Goal: Transaction & Acquisition: Purchase product/service

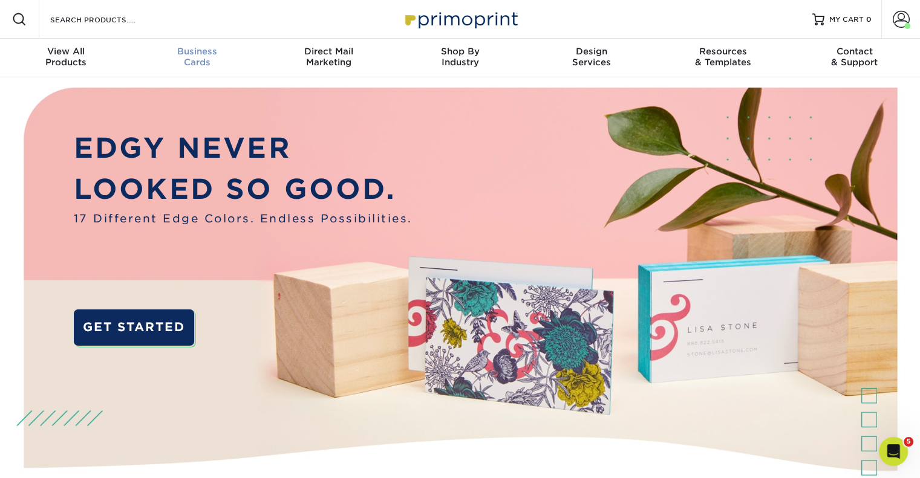
click at [187, 48] on span "Business" at bounding box center [196, 51] width 131 height 11
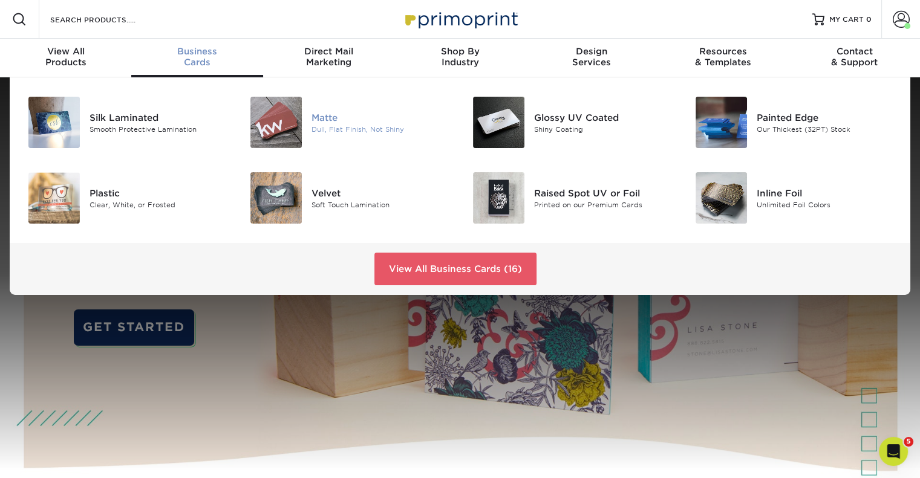
click at [285, 117] on img at bounding box center [275, 122] width 51 height 51
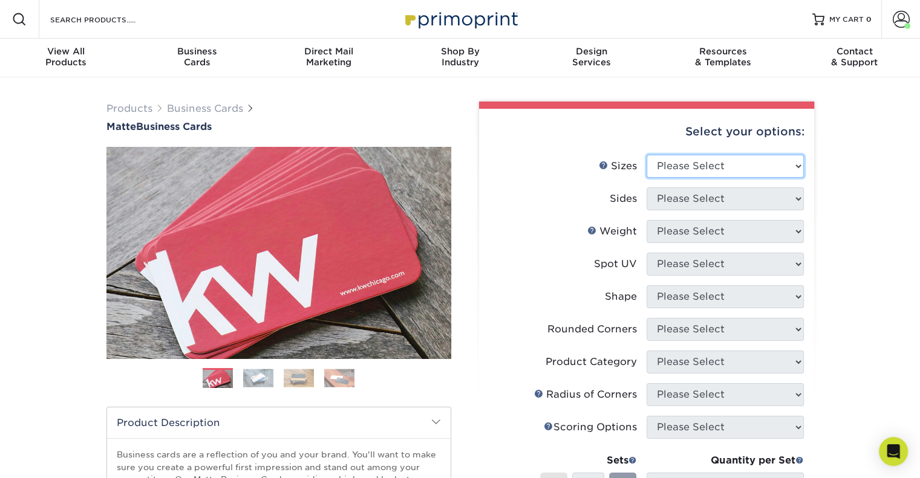
click at [784, 163] on select "Please Select 1.5" x 3.5" - Mini 1.75" x 3.5" - Mini 2" x 2" - Square 2" x 3" -…" at bounding box center [724, 166] width 157 height 23
select select "2.00x3.50"
click at [646, 155] on select "Please Select 1.5" x 3.5" - Mini 1.75" x 3.5" - Mini 2" x 2" - Square 2" x 3" -…" at bounding box center [724, 166] width 157 height 23
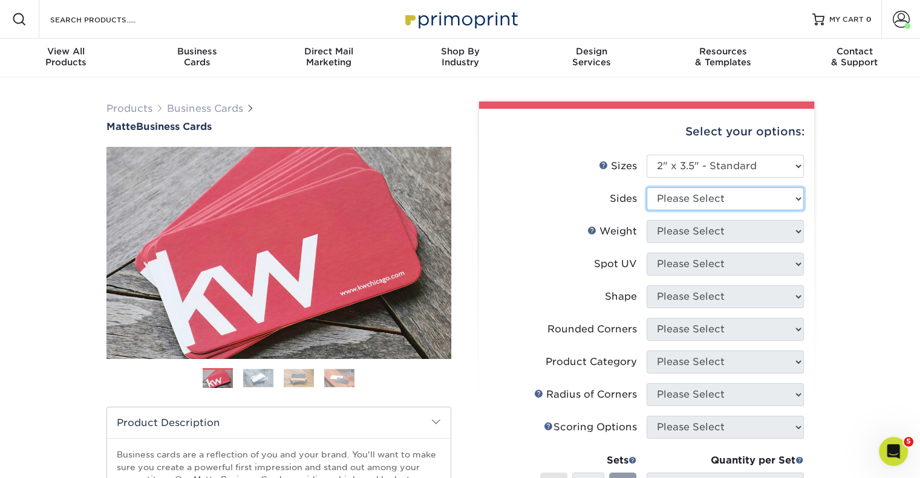
click at [683, 204] on select "Please Select Print Both Sides Print Front Only" at bounding box center [724, 198] width 157 height 23
select select "13abbda7-1d64-4f25-8bb2-c179b224825d"
click at [646, 187] on select "Please Select Print Both Sides Print Front Only" at bounding box center [724, 198] width 157 height 23
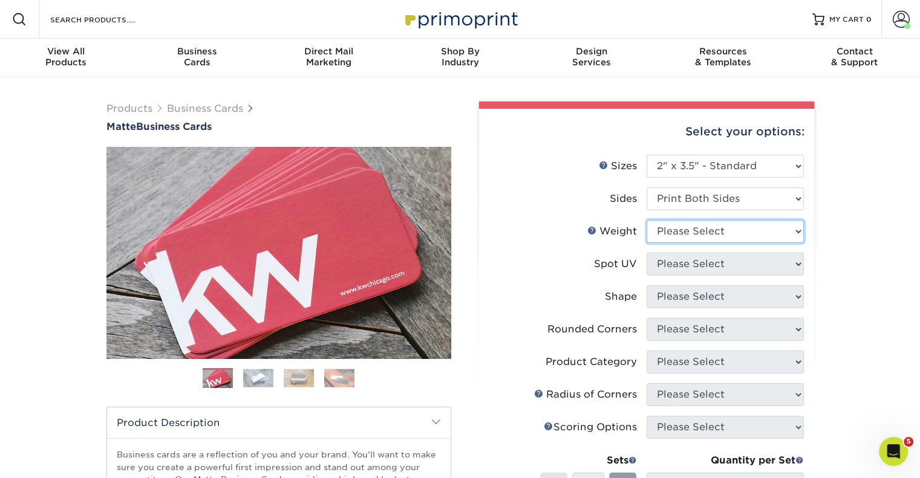
click at [677, 232] on select "Please Select 16PT 14PT" at bounding box center [724, 231] width 157 height 23
select select "16PT"
click at [646, 220] on select "Please Select 16PT 14PT" at bounding box center [724, 231] width 157 height 23
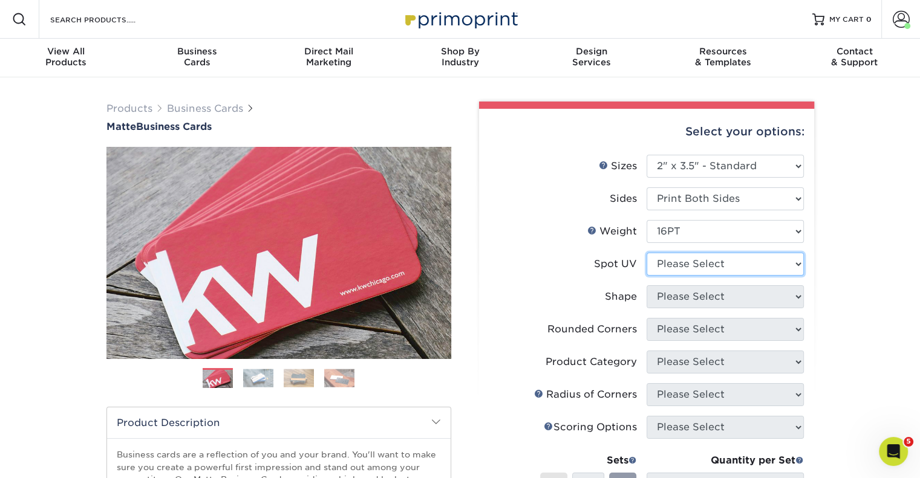
click at [671, 263] on select "Please Select No Spot UV Front and Back (Both Sides) Front Only Back Only" at bounding box center [724, 264] width 157 height 23
select select "3"
click at [646, 253] on select "Please Select No Spot UV Front and Back (Both Sides) Front Only Back Only" at bounding box center [724, 264] width 157 height 23
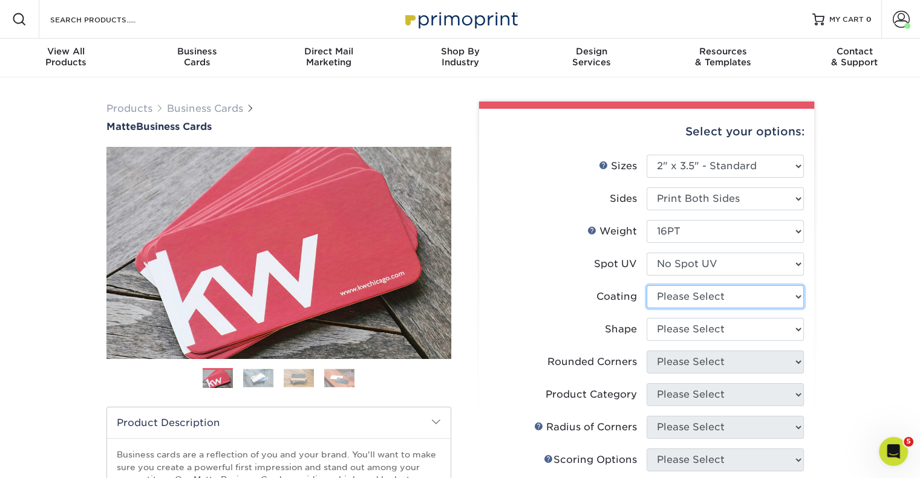
click at [683, 296] on select at bounding box center [724, 296] width 157 height 23
select select "121bb7b5-3b4d-429f-bd8d-bbf80e953313"
click at [646, 285] on select at bounding box center [724, 296] width 157 height 23
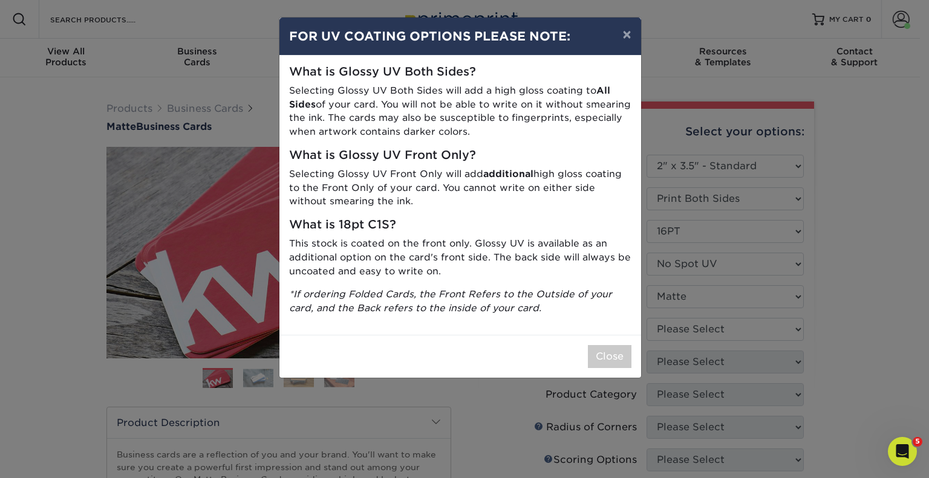
click at [680, 332] on div "× FOR UV COATING OPTIONS PLEASE NOTE: What is Glossy UV Both Sides? Selecting G…" at bounding box center [464, 239] width 929 height 478
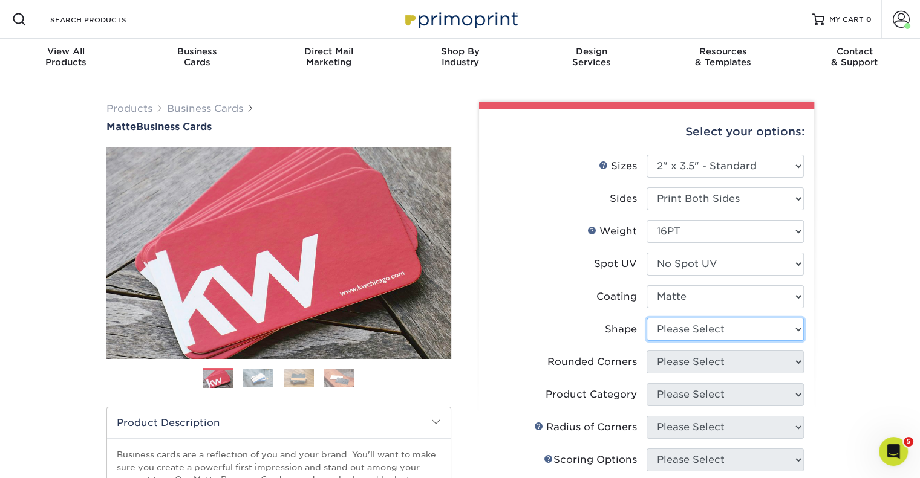
click at [670, 331] on select "Please Select Standard Oval" at bounding box center [724, 329] width 157 height 23
select select "standard"
click at [646, 318] on select "Please Select Standard Oval" at bounding box center [724, 329] width 157 height 23
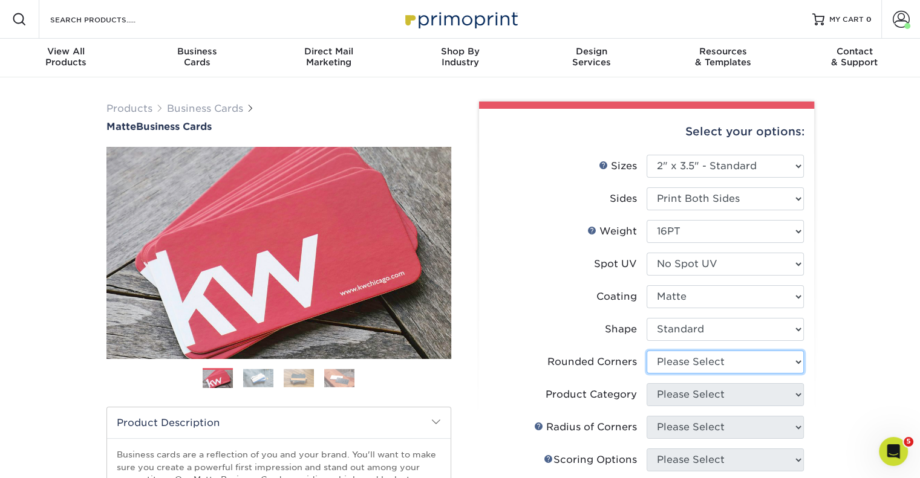
click at [694, 357] on select "Please Select Yes - Round 2 Corners Yes - Round 4 Corners No" at bounding box center [724, 362] width 157 height 23
select select "0"
click at [646, 351] on select "Please Select Yes - Round 2 Corners Yes - Round 4 Corners No" at bounding box center [724, 362] width 157 height 23
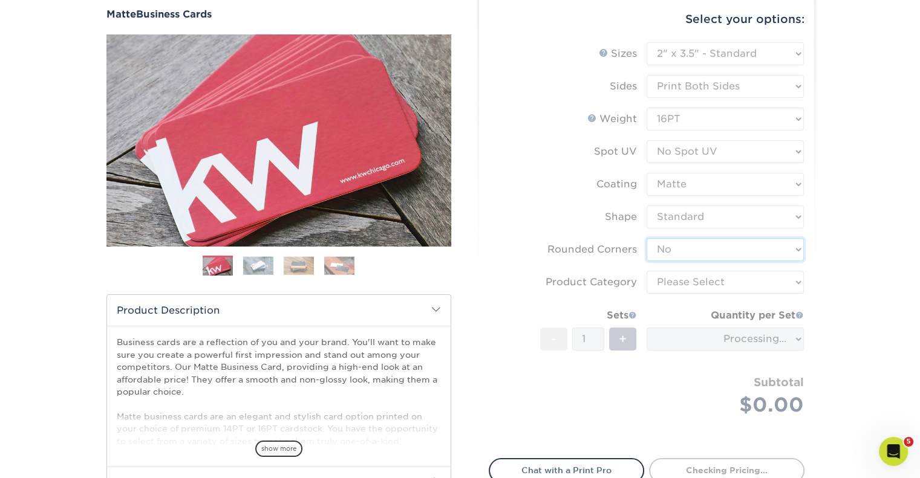
scroll to position [121, 0]
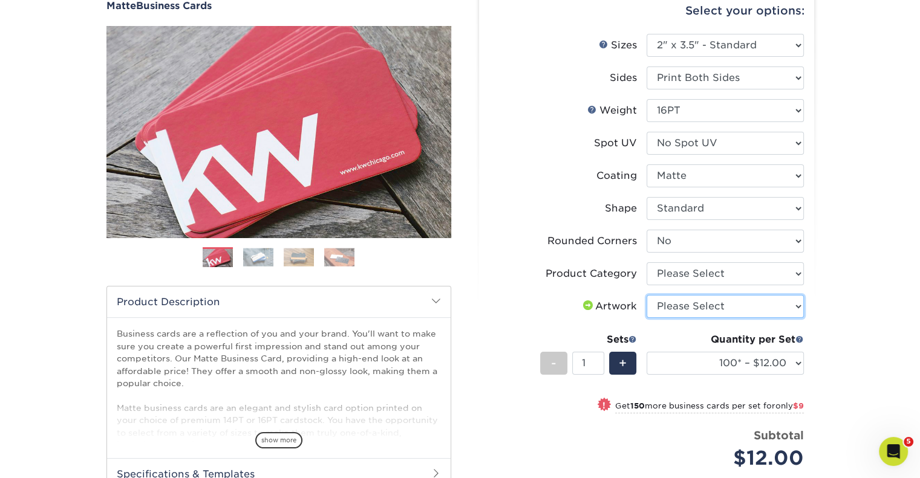
click at [697, 299] on select "Please Select I will upload files I need a design - $100" at bounding box center [724, 306] width 157 height 23
select select "upload"
click at [646, 295] on select "Please Select I will upload files I need a design - $100" at bounding box center [724, 306] width 157 height 23
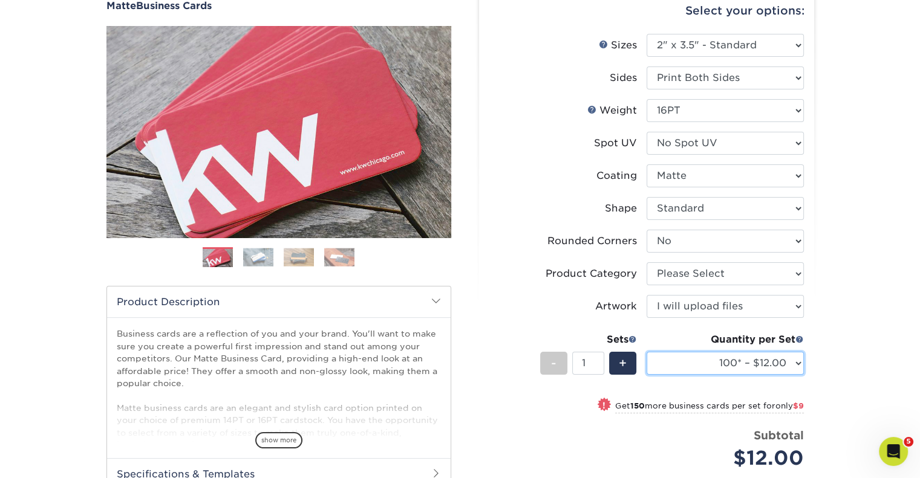
click at [744, 365] on select "100* – $12.00 250* – $21.00 500 – $42.00 1000 – $53.00 2500 – $95.00 5000 – $18…" at bounding box center [724, 363] width 157 height 23
select select "250* – $21.00"
click at [646, 352] on select "100* – $12.00 250* – $21.00 500 – $42.00 1000 – $53.00 2500 – $95.00 5000 – $18…" at bounding box center [724, 363] width 157 height 23
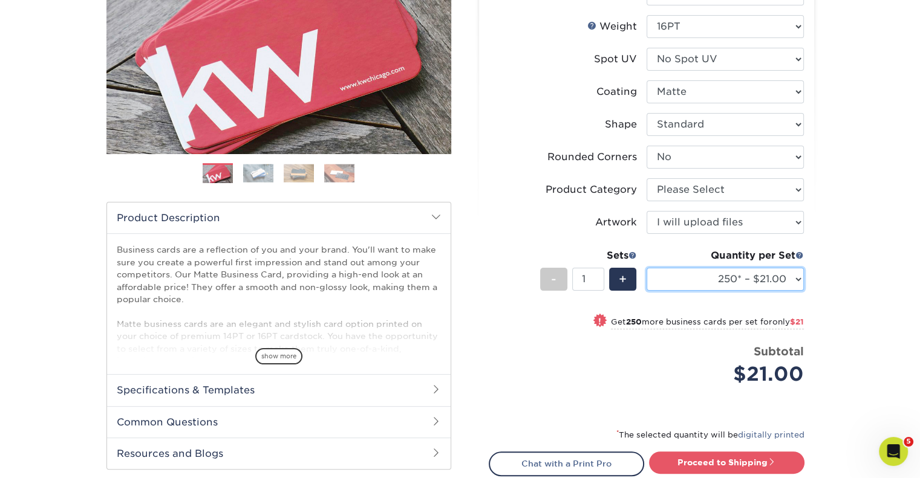
scroll to position [242, 0]
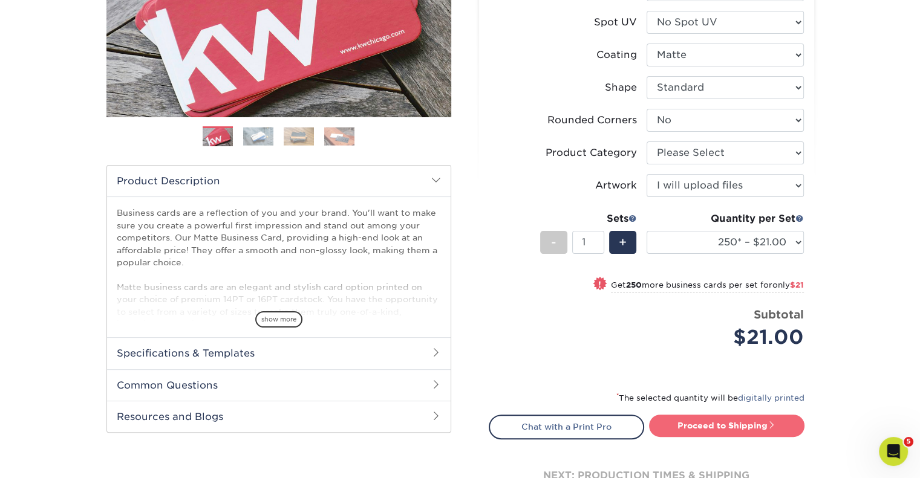
click at [718, 425] on link "Proceed to Shipping" at bounding box center [726, 426] width 155 height 22
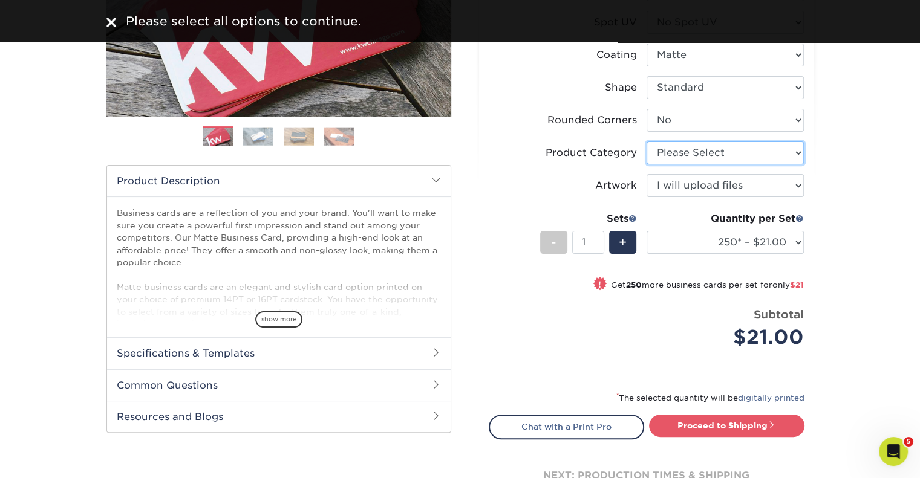
click at [698, 146] on select "Please Select Business Cards" at bounding box center [724, 153] width 157 height 23
select select "3b5148f1-0588-4f88-a218-97bcfdce65c1"
click at [646, 142] on select "Please Select Business Cards" at bounding box center [724, 153] width 157 height 23
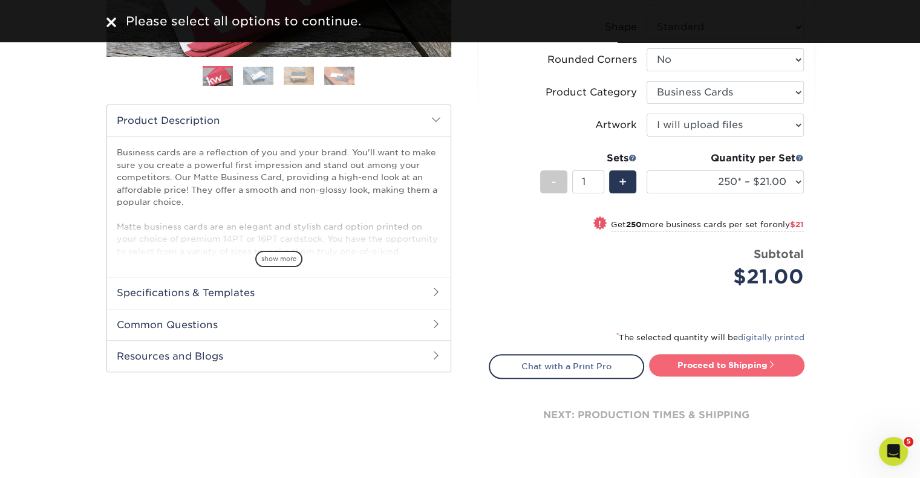
click at [758, 371] on link "Proceed to Shipping" at bounding box center [726, 365] width 155 height 22
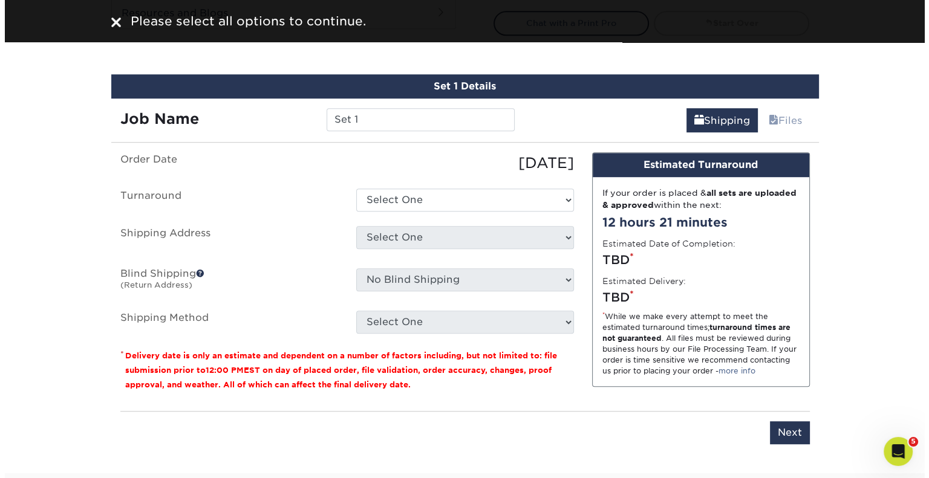
scroll to position [689, 0]
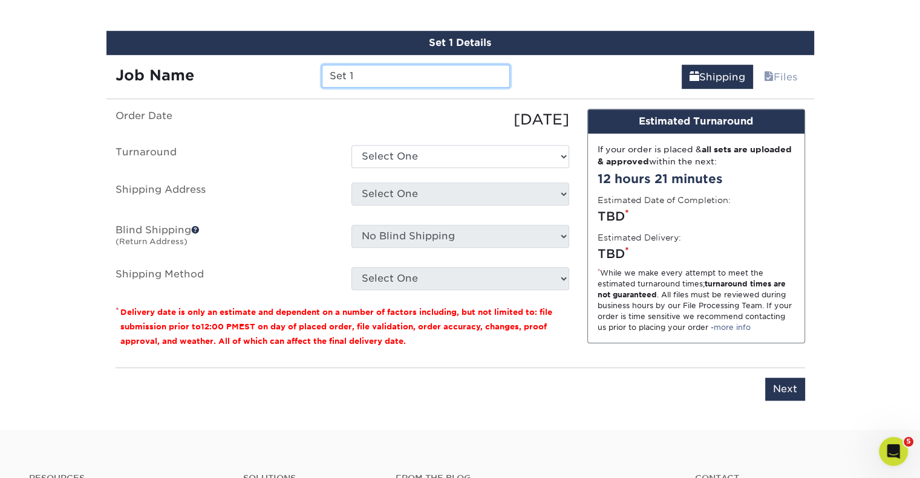
click at [454, 66] on input "Set 1" at bounding box center [416, 76] width 188 height 23
drag, startPoint x: 442, startPoint y: 74, endPoint x: 237, endPoint y: 54, distance: 206.0
click at [237, 55] on div "Job Name Set 1" at bounding box center [312, 72] width 413 height 34
type input "Alex Drazin"
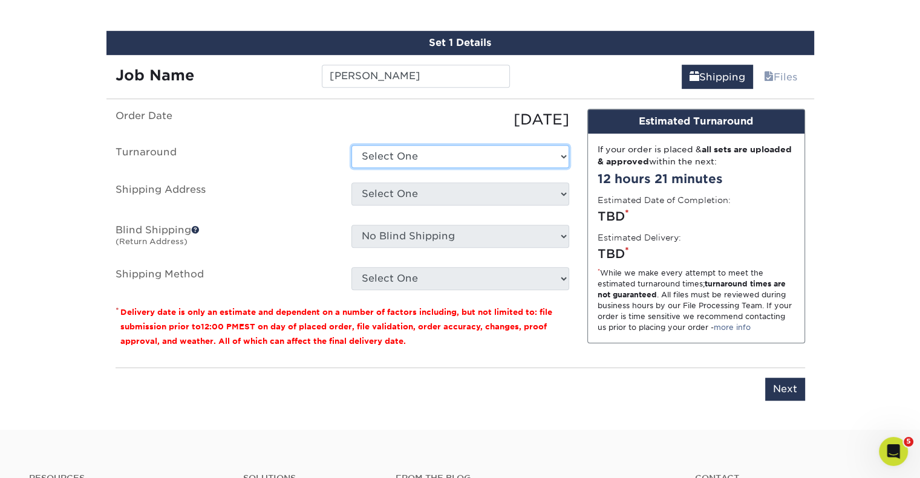
click at [477, 157] on select "Select One 2-4 Business Days 2 Day Next Business Day" at bounding box center [460, 156] width 218 height 23
select select "9fe09f74-13a8-4433-b0c6-7e0e9829344b"
click at [351, 145] on select "Select One 2-4 Business Days 2 Day Next Business Day" at bounding box center [460, 156] width 218 height 23
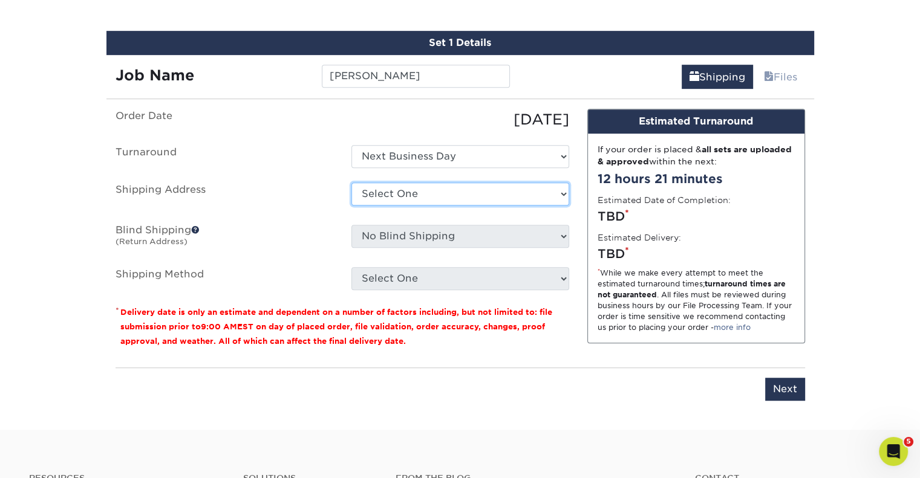
click at [423, 199] on select "Select One Alex Alvarez Home Ashley Barb Coughlin Home Betsy Bosnak Bill Santan…" at bounding box center [460, 194] width 218 height 23
select select "260249"
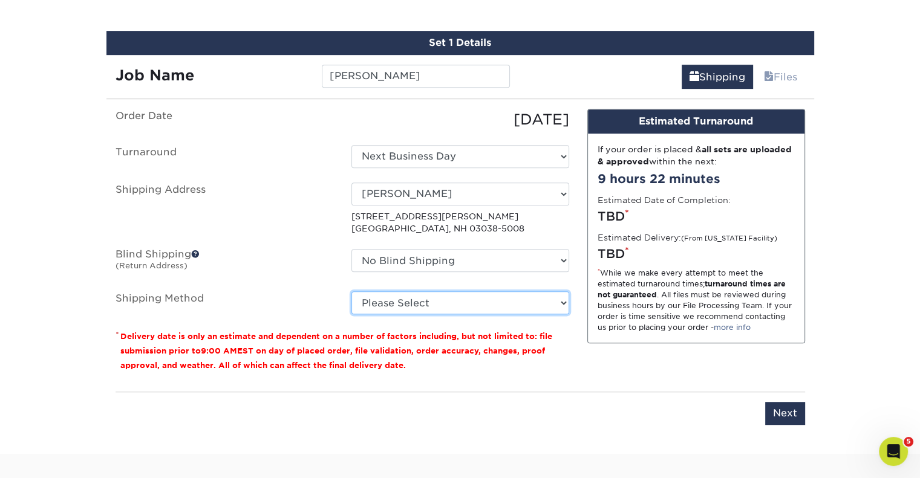
click at [428, 297] on select "Please Select Ground Shipping (+$7.84) 3 Day Shipping Service (+$20.06) 2 Day A…" at bounding box center [460, 302] width 218 height 23
select select "03"
click at [351, 291] on select "Please Select Ground Shipping (+$7.84) 3 Day Shipping Service (+$20.06) 2 Day A…" at bounding box center [460, 302] width 218 height 23
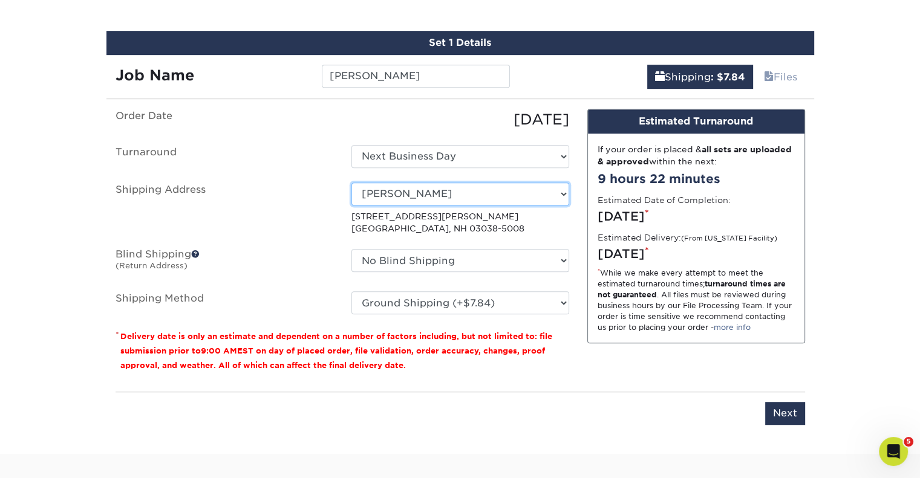
click at [417, 194] on select "Select One Alex Alvarez Home Ashley Barb Coughlin Home Betsy Bosnak Bill Santan…" at bounding box center [460, 194] width 218 height 23
click at [483, 194] on select "Select One Alex Alvarez Home Ashley Barb Coughlin Home Betsy Bosnak Bill Santan…" at bounding box center [460, 194] width 218 height 23
select select "newaddress"
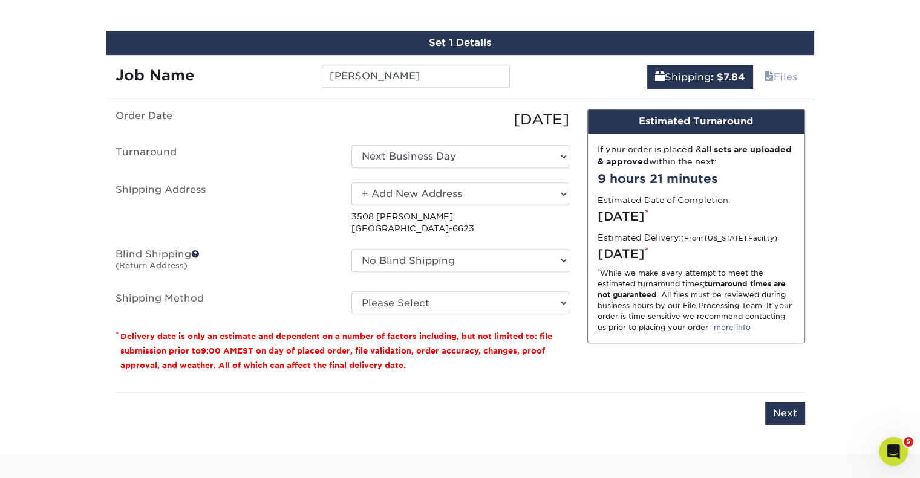
click at [351, 183] on select "Select One Alex Alvarez Home Ashley Barb Coughlin Home Betsy Bosnak Bill Santan…" at bounding box center [460, 194] width 218 height 23
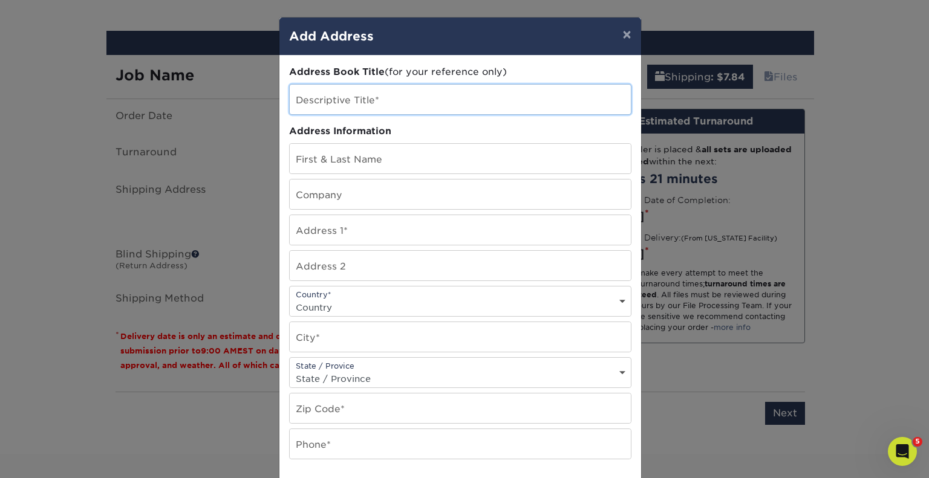
click at [412, 91] on input "text" at bounding box center [460, 100] width 341 height 30
click at [402, 99] on input "text" at bounding box center [460, 100] width 341 height 30
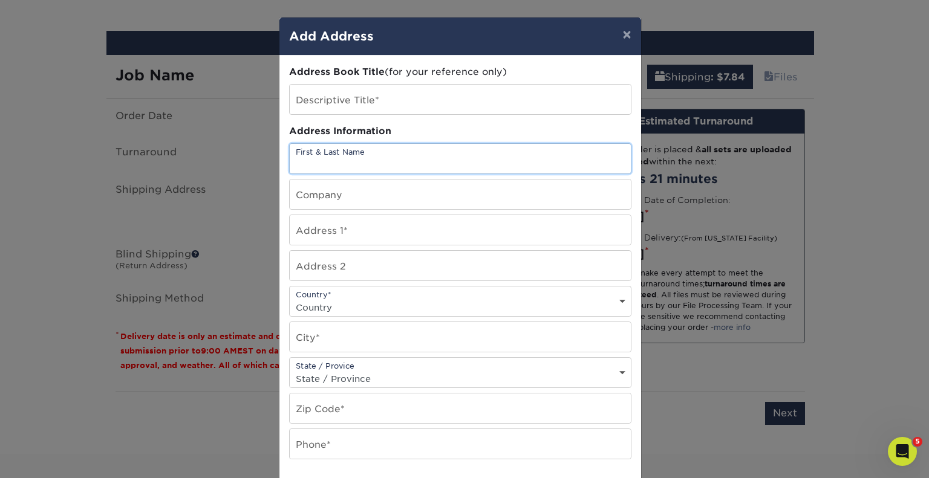
click at [302, 149] on input "text" at bounding box center [460, 159] width 341 height 30
click at [325, 221] on input "text" at bounding box center [460, 230] width 341 height 30
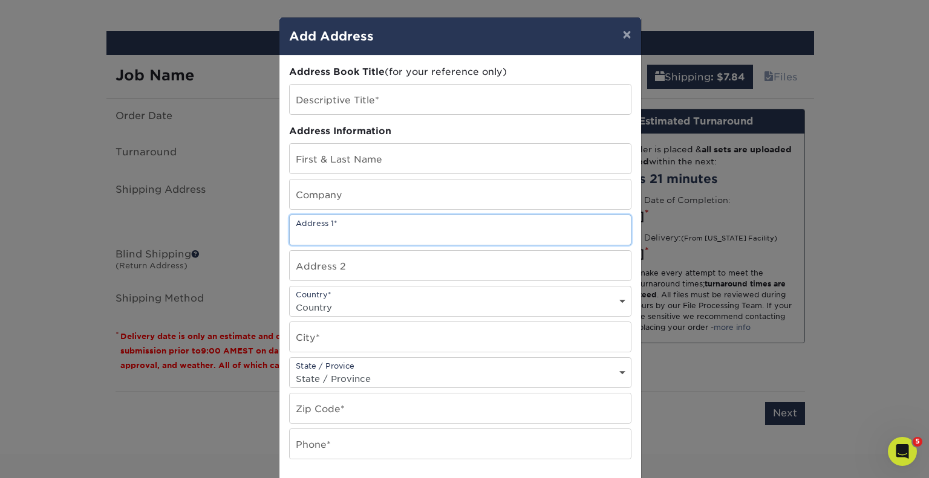
paste input "296 State St, Boston, MA 02109"
drag, startPoint x: 467, startPoint y: 235, endPoint x: 350, endPoint y: 241, distance: 117.5
click at [350, 241] on input "296 State St, Boston, MA 02109" at bounding box center [460, 230] width 341 height 30
type input "[STREET_ADDRESS]"
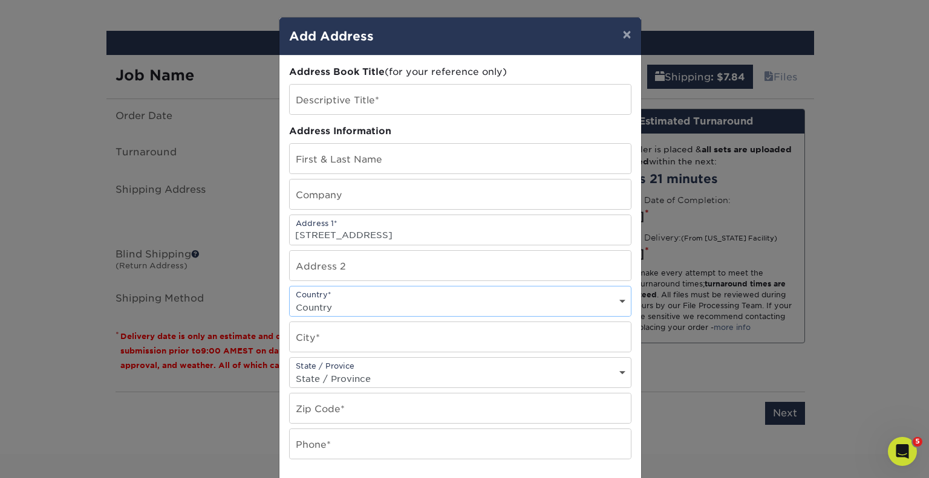
click at [503, 305] on select "Country United States Canada ----------------------------- Afghanistan Albania …" at bounding box center [460, 308] width 341 height 18
select select "US"
click at [290, 299] on select "Country United States Canada ----------------------------- Afghanistan Albania …" at bounding box center [460, 308] width 341 height 18
click at [330, 331] on input "text" at bounding box center [460, 337] width 341 height 30
type input "Boston"
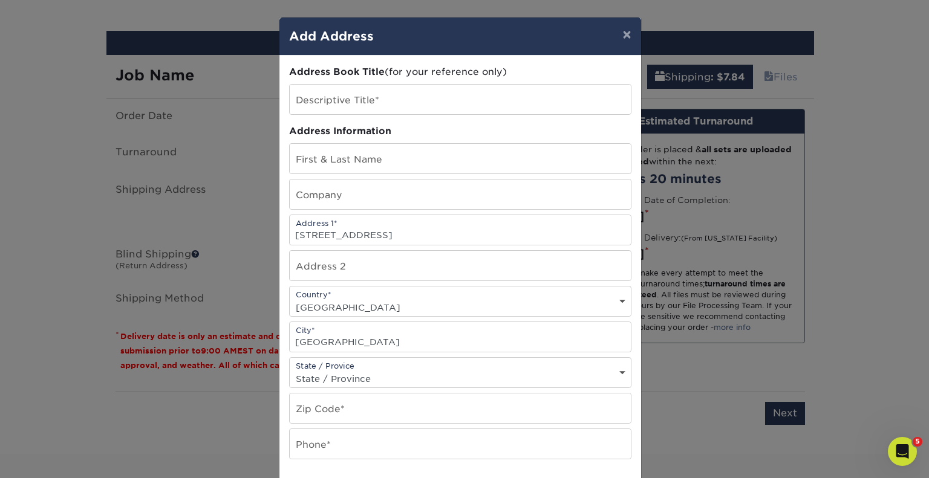
click at [350, 380] on select "State / Province Alabama Alaska Arizona Arkansas California Colorado Connecticu…" at bounding box center [460, 379] width 341 height 18
select select "MA"
click at [290, 370] on select "State / Province Alabama Alaska Arizona Arkansas California Colorado Connecticu…" at bounding box center [460, 379] width 341 height 18
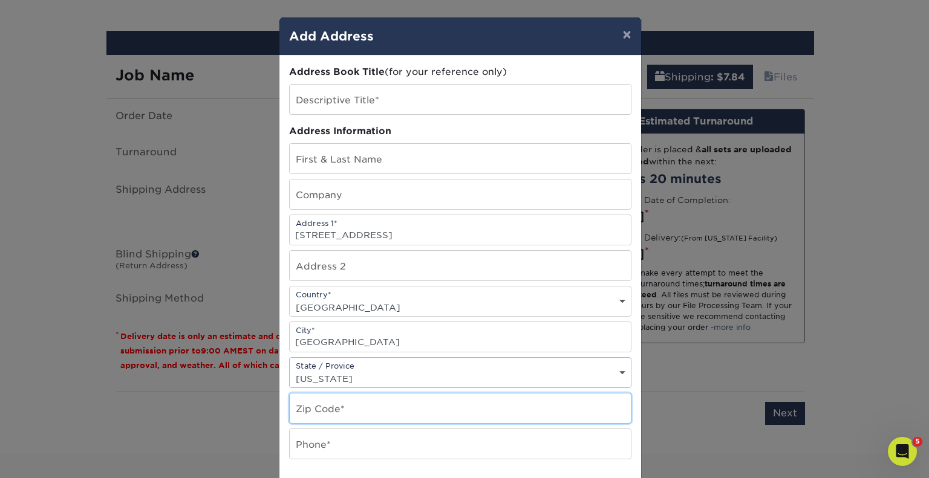
click at [352, 412] on input "text" at bounding box center [460, 409] width 341 height 30
paste input ", Boston, MA 02109"
type input ", Boston, MA 02109"
drag, startPoint x: 347, startPoint y: 411, endPoint x: 261, endPoint y: 408, distance: 85.9
click at [261, 408] on div "× Add Address Address Book Title (for your reference only) Descriptive Title* A…" at bounding box center [464, 239] width 929 height 478
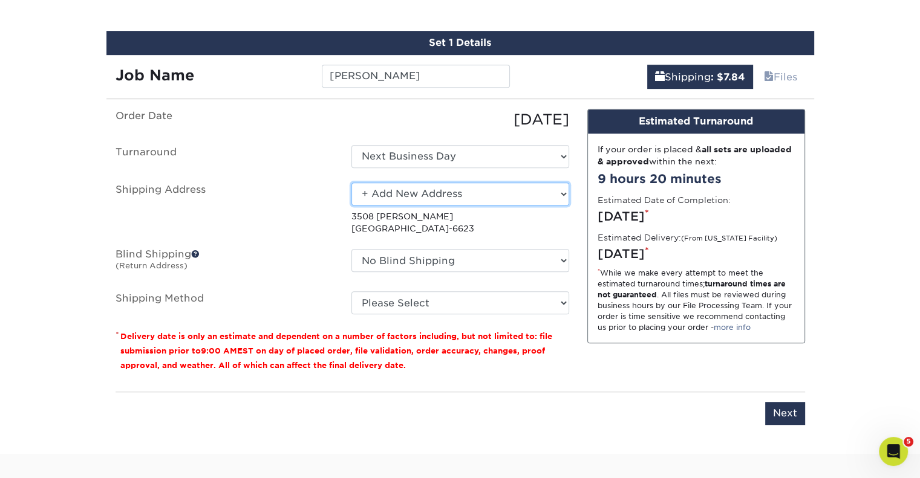
click at [477, 196] on select "Select One Alex Alvarez Home Ashley Barb Coughlin Home Betsy Bosnak Bill Santan…" at bounding box center [460, 194] width 218 height 23
click at [351, 183] on select "Select One Alex Alvarez Home Ashley Barb Coughlin Home Betsy Bosnak Bill Santan…" at bounding box center [460, 194] width 218 height 23
click at [457, 205] on div "Select One Alex Alvarez Home Ashley Barb Coughlin Home Betsy Bosnak Bill Santan…" at bounding box center [460, 209] width 236 height 53
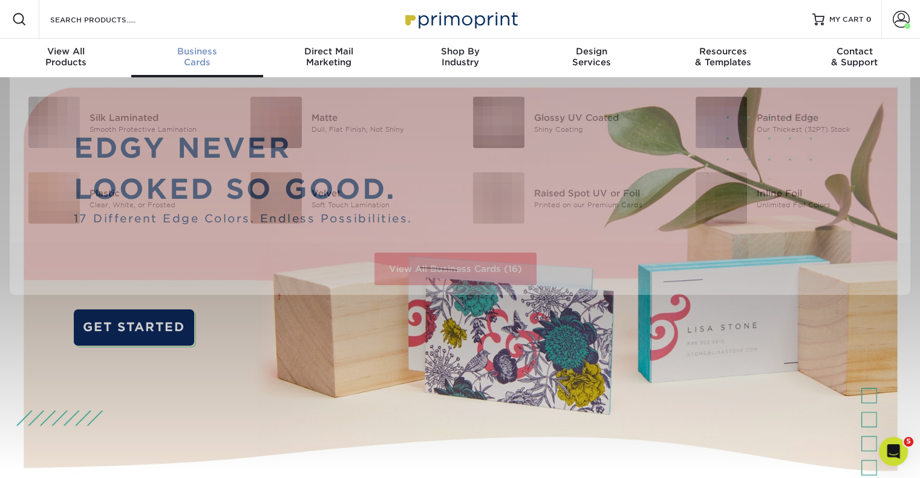
click at [192, 62] on div "Business Cards" at bounding box center [196, 57] width 131 height 22
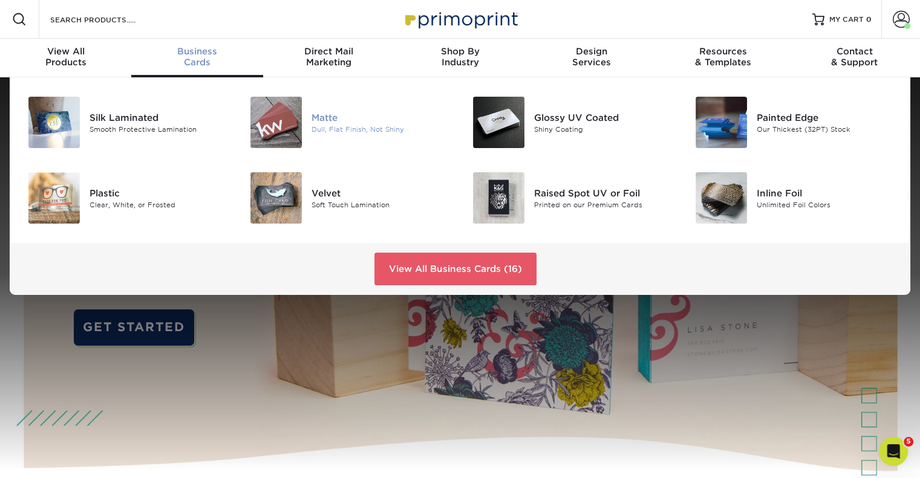
click at [294, 106] on img at bounding box center [275, 122] width 51 height 51
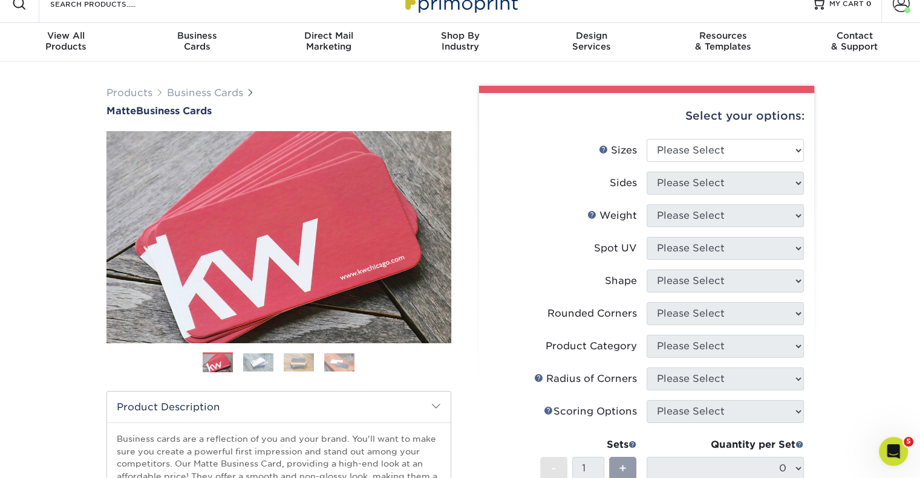
scroll to position [18, 0]
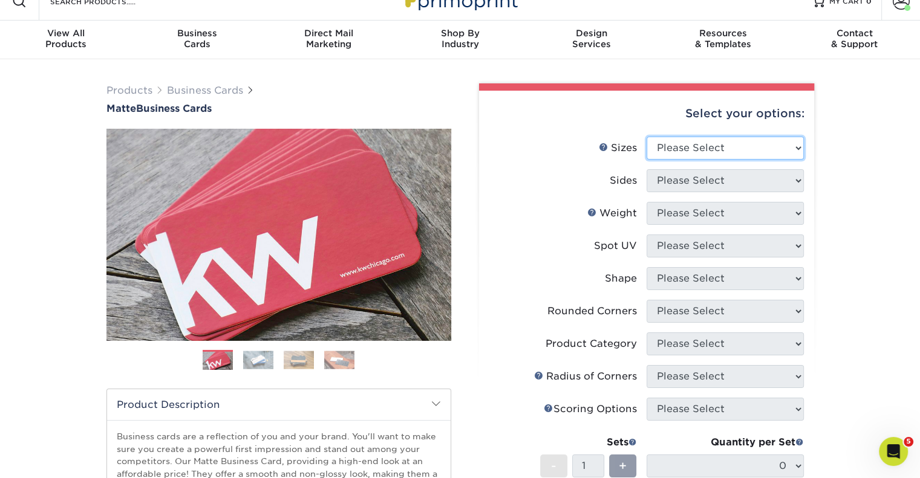
click at [683, 148] on select "Please Select 1.5" x 3.5" - Mini 1.75" x 3.5" - Mini 2" x 2" - Square 2" x 3" -…" at bounding box center [724, 148] width 157 height 23
select select "2.00x3.50"
click at [646, 137] on select "Please Select 1.5" x 3.5" - Mini 1.75" x 3.5" - Mini 2" x 2" - Square 2" x 3" -…" at bounding box center [724, 148] width 157 height 23
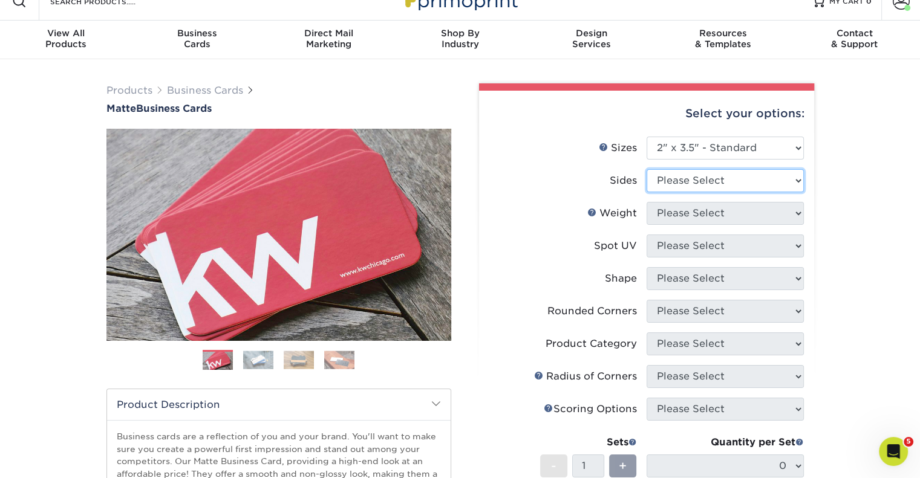
click at [709, 186] on select "Please Select Print Both Sides Print Front Only" at bounding box center [724, 180] width 157 height 23
select select "13abbda7-1d64-4f25-8bb2-c179b224825d"
click at [646, 169] on select "Please Select Print Both Sides Print Front Only" at bounding box center [724, 180] width 157 height 23
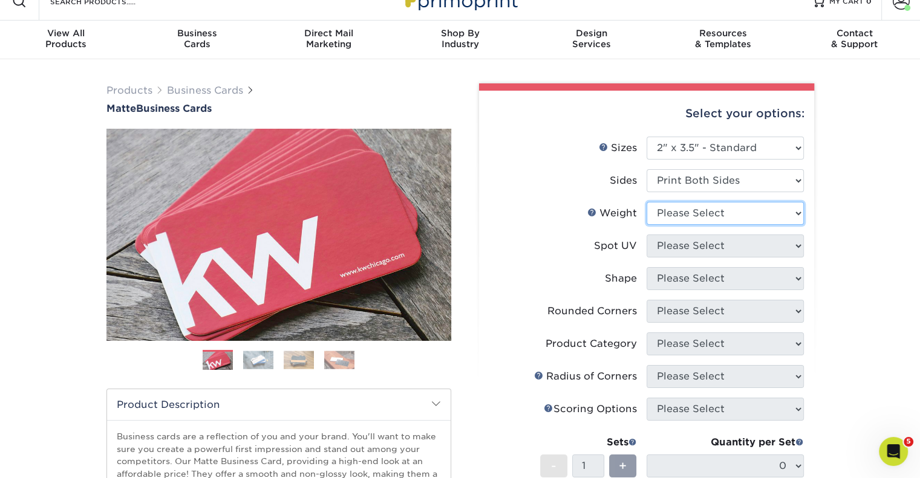
click at [690, 216] on select "Please Select 16PT 14PT" at bounding box center [724, 213] width 157 height 23
select select "16PT"
click at [646, 202] on select "Please Select 16PT 14PT" at bounding box center [724, 213] width 157 height 23
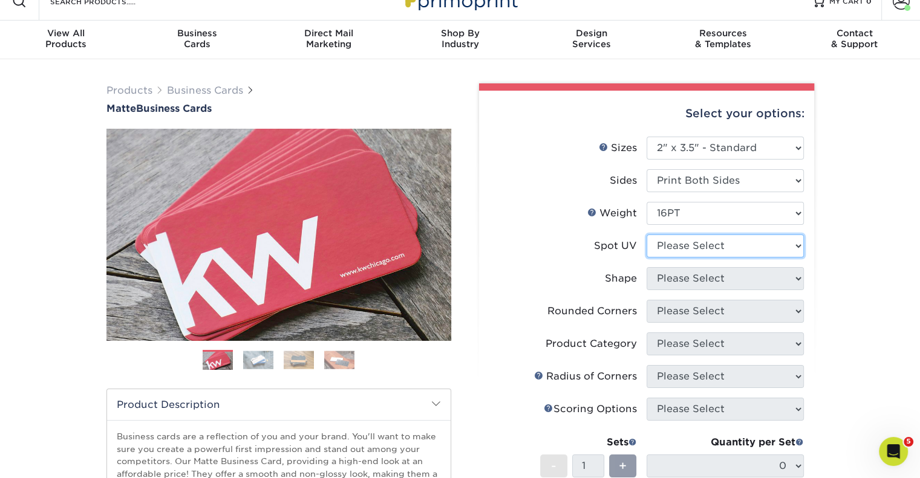
click at [676, 250] on select "Please Select No Spot UV Front and Back (Both Sides) Front Only Back Only" at bounding box center [724, 246] width 157 height 23
select select "3"
click at [646, 235] on select "Please Select No Spot UV Front and Back (Both Sides) Front Only Back Only" at bounding box center [724, 246] width 157 height 23
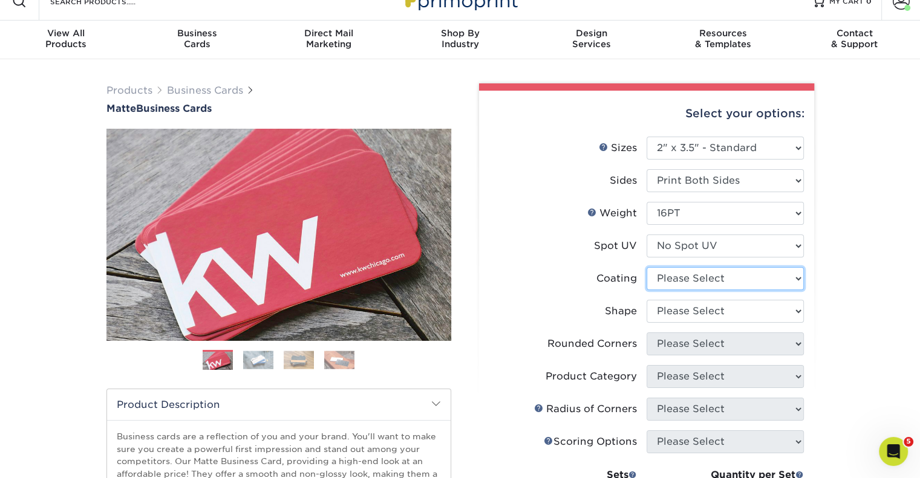
click at [665, 286] on select at bounding box center [724, 278] width 157 height 23
select select "121bb7b5-3b4d-429f-bd8d-bbf80e953313"
click at [646, 267] on select at bounding box center [724, 278] width 157 height 23
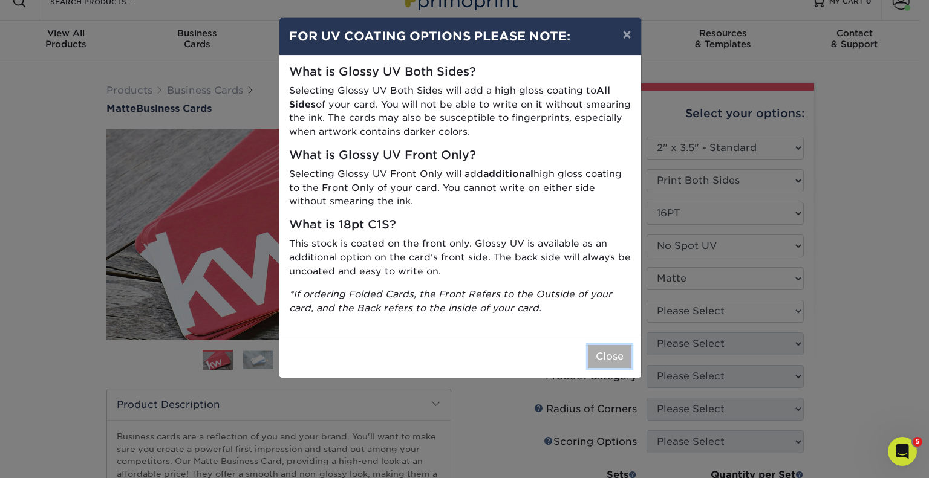
click at [622, 348] on button "Close" at bounding box center [610, 356] width 44 height 23
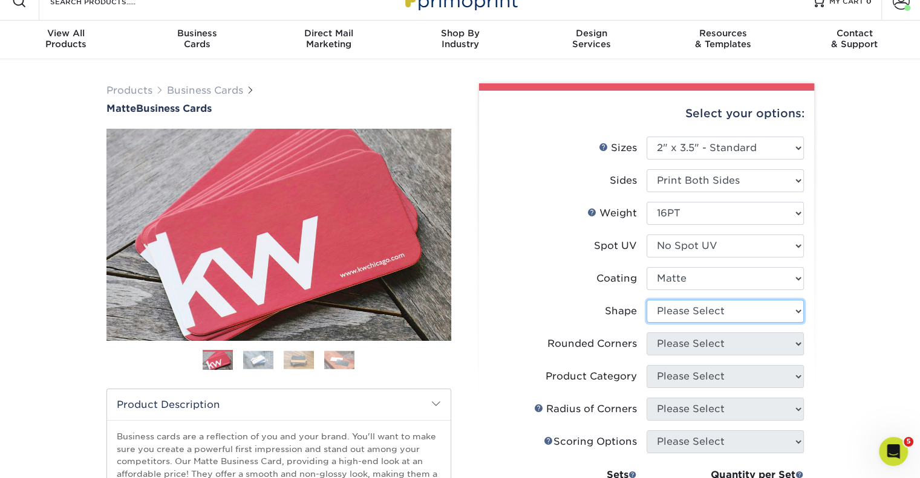
click at [706, 307] on select "Please Select Standard Oval" at bounding box center [724, 311] width 157 height 23
select select "standard"
click at [646, 300] on select "Please Select Standard Oval" at bounding box center [724, 311] width 157 height 23
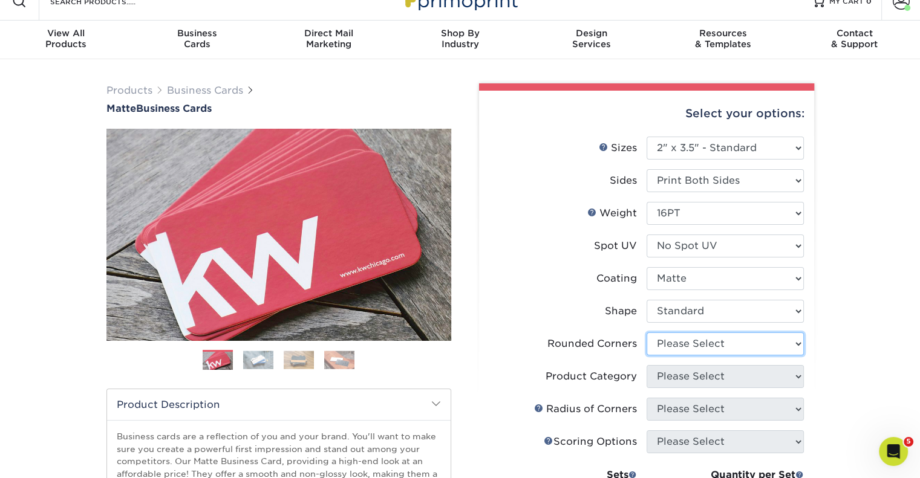
click at [683, 349] on select "Please Select Yes - Round 2 Corners Yes - Round 4 Corners No" at bounding box center [724, 344] width 157 height 23
select select "0"
click at [646, 333] on select "Please Select Yes - Round 2 Corners Yes - Round 4 Corners No" at bounding box center [724, 344] width 157 height 23
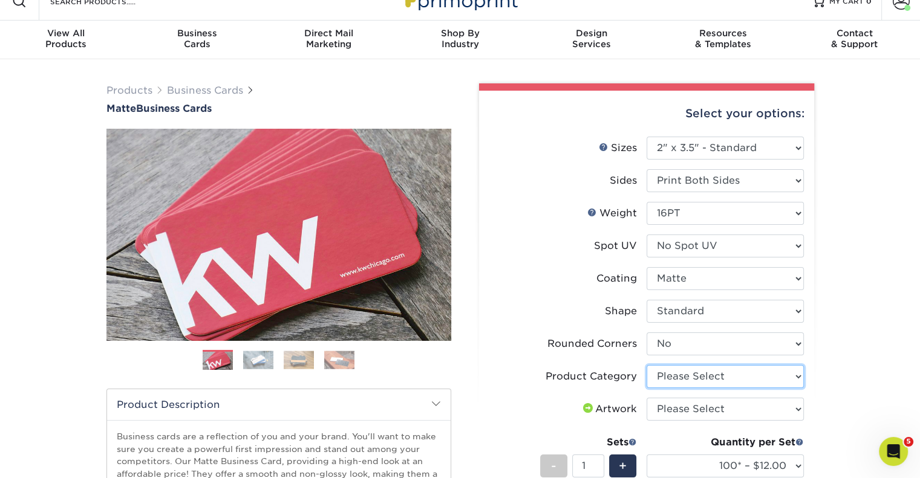
click at [688, 373] on select "Please Select Business Cards" at bounding box center [724, 376] width 157 height 23
select select "3b5148f1-0588-4f88-a218-97bcfdce65c1"
click at [646, 365] on select "Please Select Business Cards" at bounding box center [724, 376] width 157 height 23
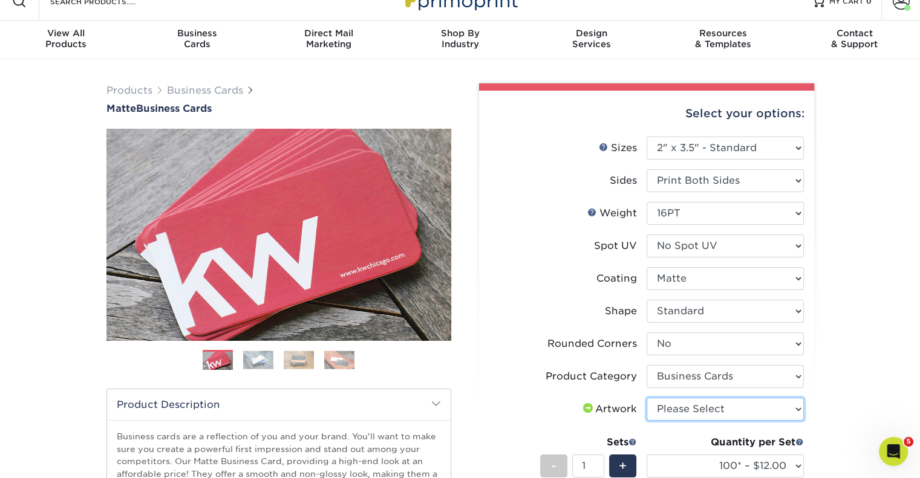
click at [678, 408] on select "Please Select I will upload files I need a design - $100" at bounding box center [724, 409] width 157 height 23
select select "upload"
click at [646, 398] on select "Please Select I will upload files I need a design - $100" at bounding box center [724, 409] width 157 height 23
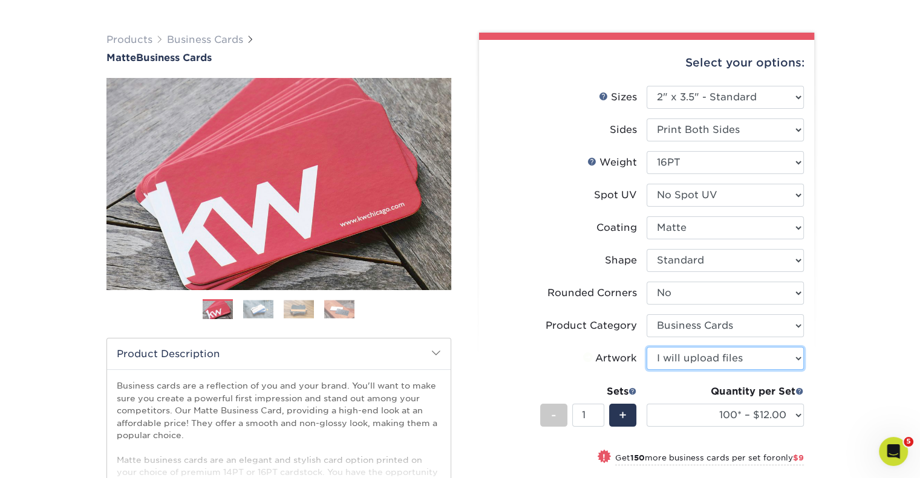
scroll to position [139, 0]
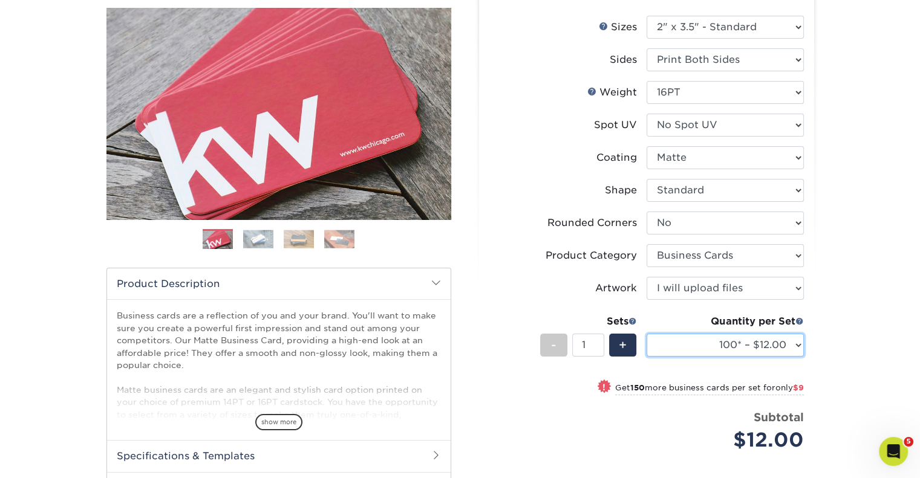
click at [748, 351] on select "100* – $12.00 250* – $21.00 500 – $42.00 1000 – $53.00 2500 – $95.00 5000 – $18…" at bounding box center [724, 345] width 157 height 23
select select "250* – $21.00"
click at [646, 334] on select "100* – $12.00 250* – $21.00 500 – $42.00 1000 – $53.00 2500 – $95.00 5000 – $18…" at bounding box center [724, 345] width 157 height 23
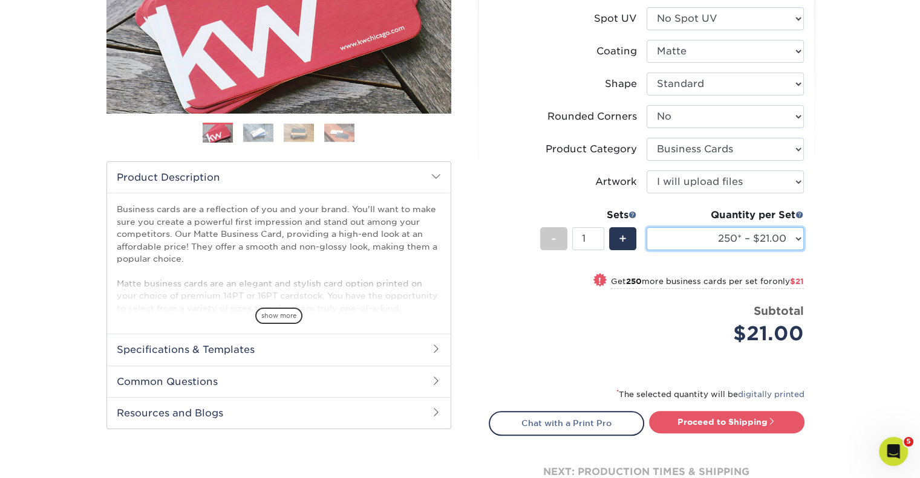
scroll to position [260, 0]
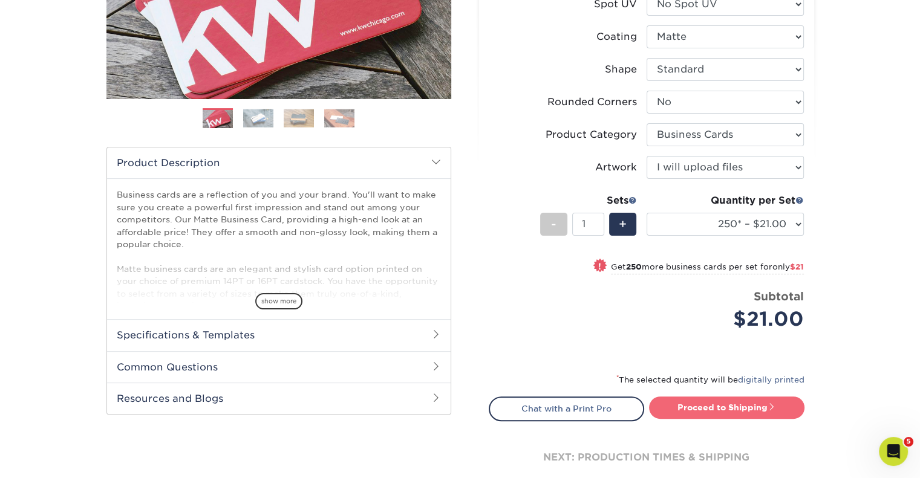
click at [770, 400] on link "Proceed to Shipping" at bounding box center [726, 408] width 155 height 22
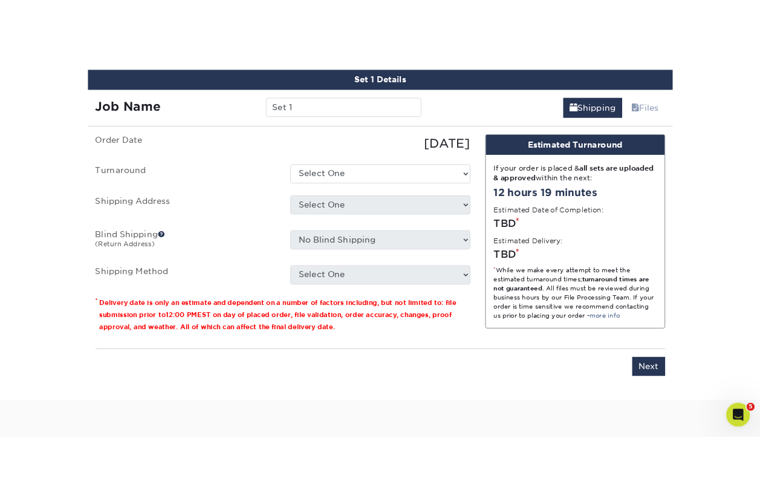
scroll to position [689, 0]
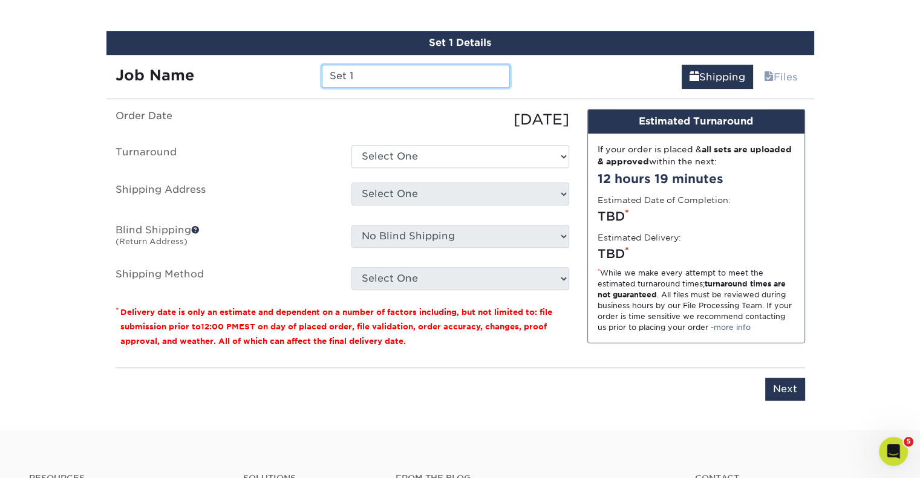
drag, startPoint x: 368, startPoint y: 66, endPoint x: 278, endPoint y: 67, distance: 90.1
click at [278, 67] on div "Job Name Set 1" at bounding box center [312, 76] width 413 height 23
type input "Alex Drazin"
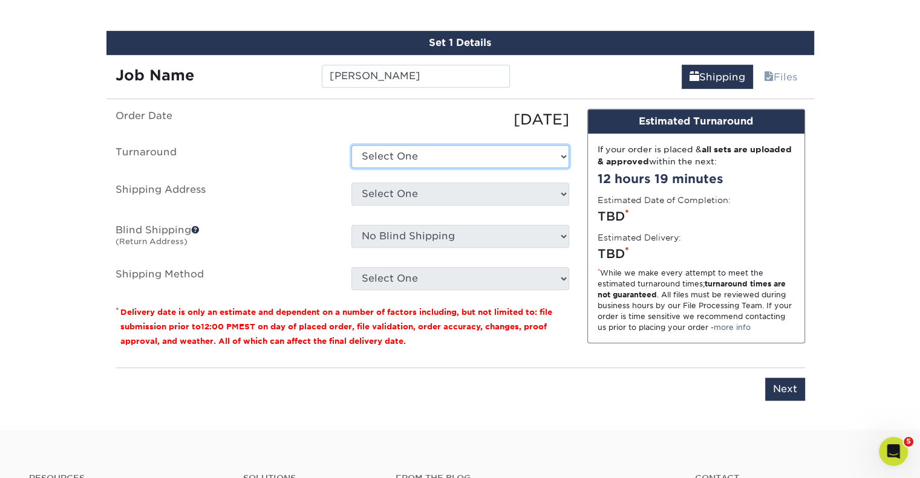
click at [426, 158] on select "Select One 2-4 Business Days 2 Day Next Business Day" at bounding box center [460, 156] width 218 height 23
select select "9fe09f74-13a8-4433-b0c6-7e0e9829344b"
click at [351, 145] on select "Select One 2-4 Business Days 2 Day Next Business Day" at bounding box center [460, 156] width 218 height 23
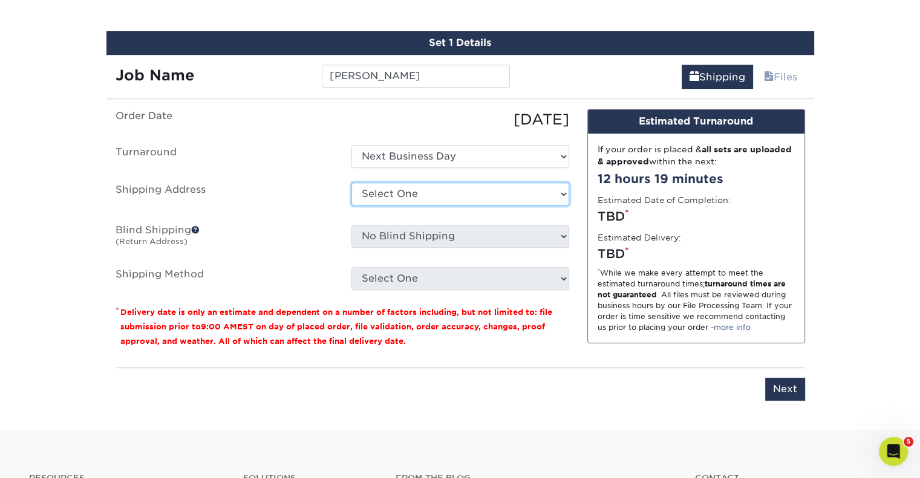
click at [408, 192] on select "Select One Alex Alvarez Home Ashley Barb Coughlin Home Betsy Bosnak Bill Santan…" at bounding box center [460, 194] width 218 height 23
select select "newaddress"
click at [351, 183] on select "Select One Alex Alvarez Home Ashley Barb Coughlin Home Betsy Bosnak Bill Santan…" at bounding box center [460, 194] width 218 height 23
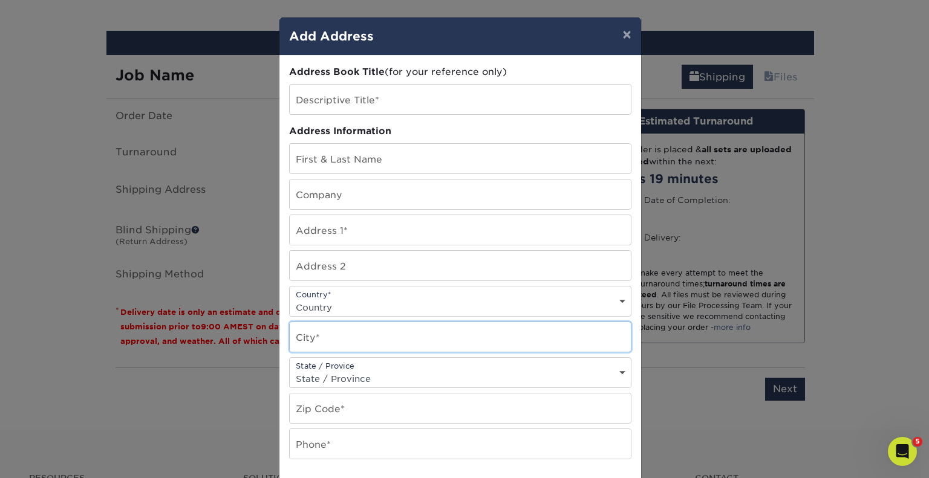
click at [345, 338] on input "text" at bounding box center [460, 337] width 341 height 30
paste input ", Boston, MA 02109"
type input ", Boston, MA 02109"
drag, startPoint x: 347, startPoint y: 339, endPoint x: 273, endPoint y: 336, distance: 74.4
click at [273, 336] on div "× Add Address Address Book Title (for your reference only) Descriptive Title* A…" at bounding box center [464, 239] width 929 height 478
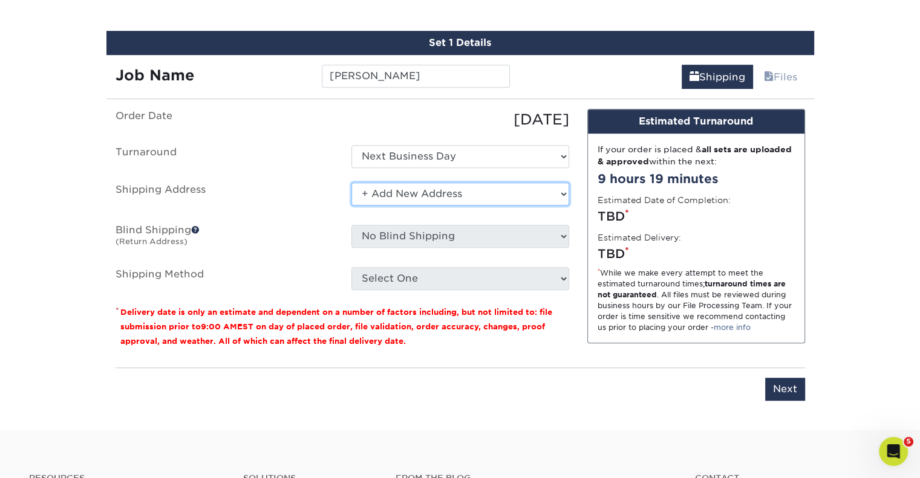
click at [453, 195] on select "Select One Alex Alvarez Home Ashley Barb Coughlin Home Betsy Bosnak Bill Santan…" at bounding box center [460, 194] width 218 height 23
click at [351, 183] on select "Select One Alex Alvarez Home Ashley Barb Coughlin Home Betsy Bosnak Bill Santan…" at bounding box center [460, 194] width 218 height 23
click at [451, 343] on p "* Delivery date is only an estimate and dependent on a number of factors includ…" at bounding box center [343, 327] width 454 height 44
click at [434, 183] on select "Select One Alex Alvarez Home Ashley Barb Coughlin Home Betsy Bosnak Bill Santan…" at bounding box center [460, 194] width 218 height 23
click at [351, 183] on select "Select One Alex Alvarez Home Ashley Barb Coughlin Home Betsy Bosnak Bill Santan…" at bounding box center [460, 194] width 218 height 23
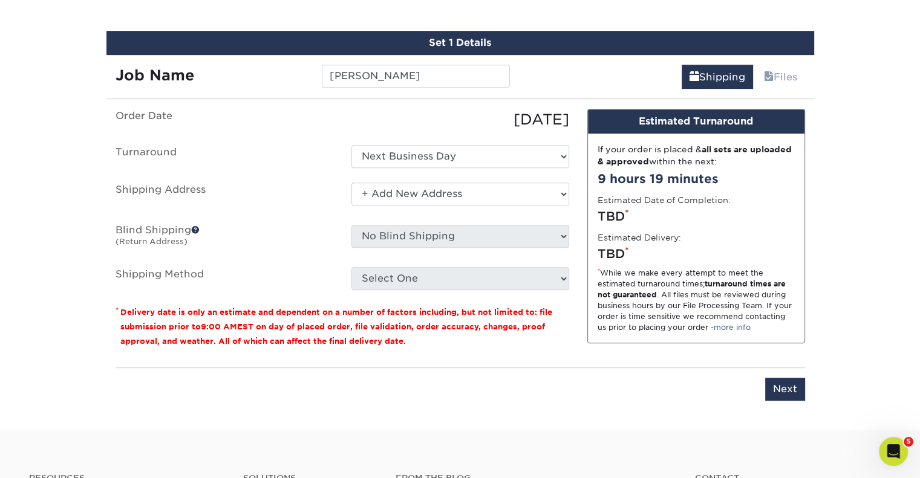
click at [550, 201] on select "Select One Alex Alvarez Home Ashley Barb Coughlin Home Betsy Bosnak Bill Santan…" at bounding box center [460, 194] width 218 height 23
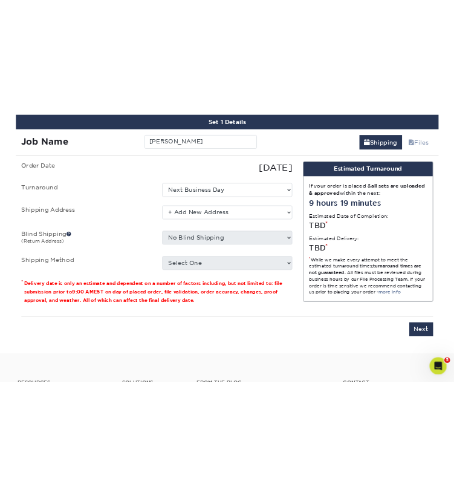
scroll to position [549, 0]
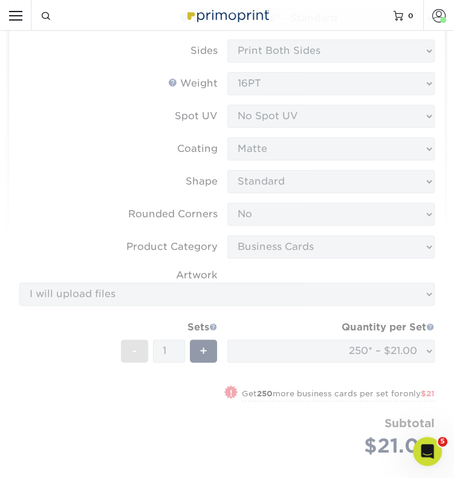
click at [341, 257] on form "Sizes Help Sizes Please Select 1.5" x 3.5" - Mini 1.75" x 3.5" - Mini 2" x 2" -…" at bounding box center [227, 246] width 417 height 478
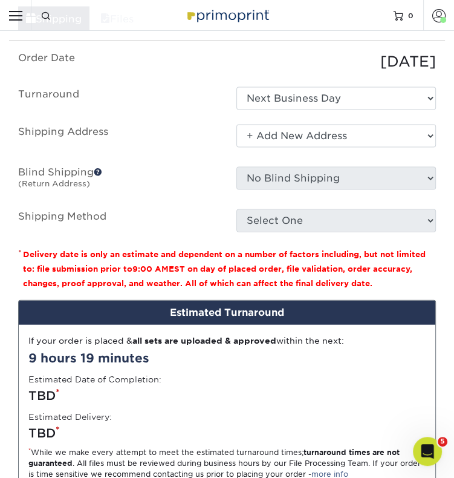
scroll to position [1174, 0]
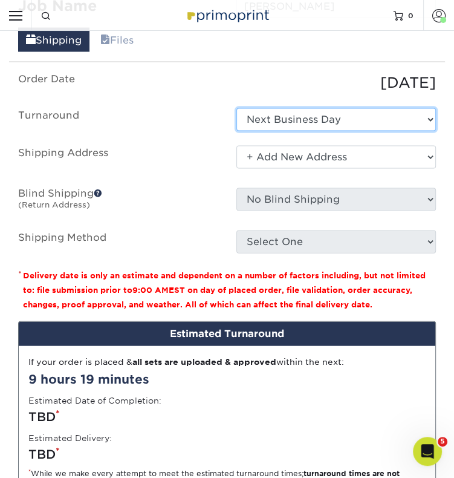
click at [324, 119] on select "Select One 2-4 Business Days 2 Day Next Business Day" at bounding box center [336, 119] width 200 height 23
click at [236, 108] on select "Select One 2-4 Business Days 2 Day Next Business Day" at bounding box center [336, 119] width 200 height 23
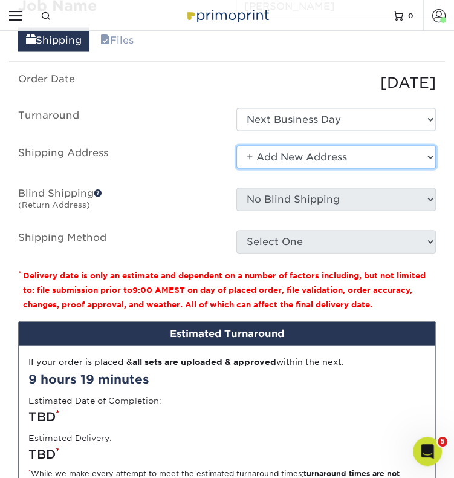
click at [311, 156] on select "Select One Alex Alvarez Home Ashley Barb Coughlin Home Betsy Bosnak Bill Santan…" at bounding box center [336, 157] width 200 height 23
click at [236, 146] on select "Select One Alex Alvarez Home Ashley Barb Coughlin Home Betsy Bosnak Bill Santan…" at bounding box center [336, 157] width 200 height 23
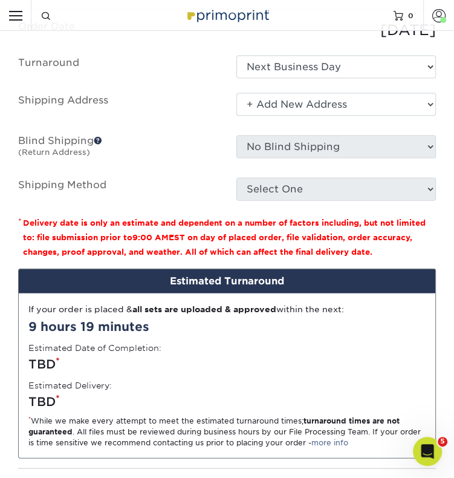
scroll to position [1295, 0]
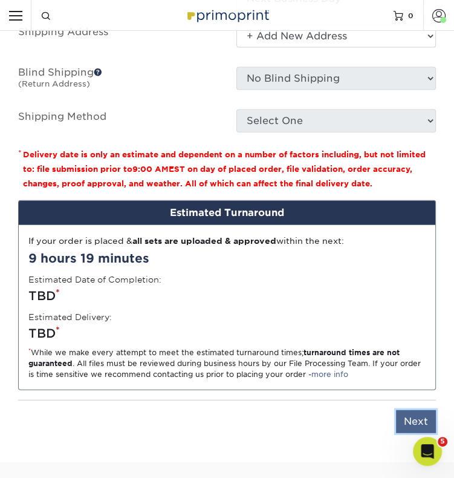
click at [412, 411] on input "Next" at bounding box center [416, 421] width 40 height 23
type input "Next"
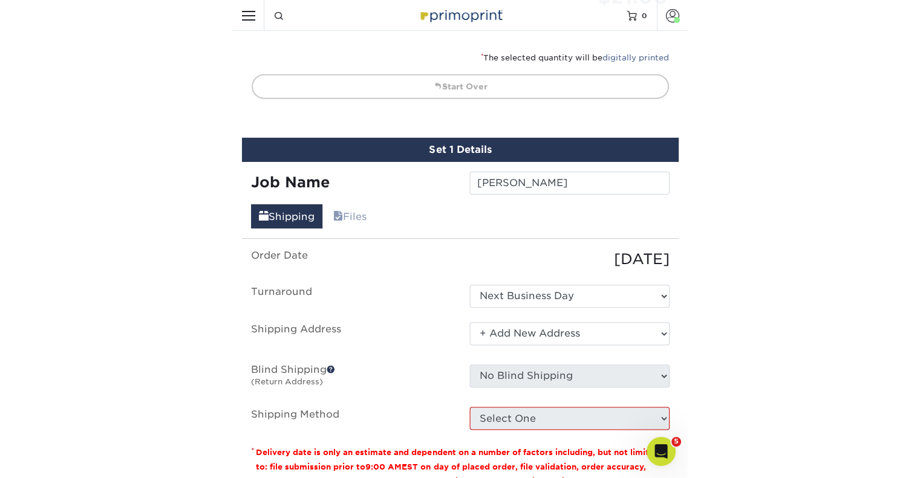
scroll to position [992, 0]
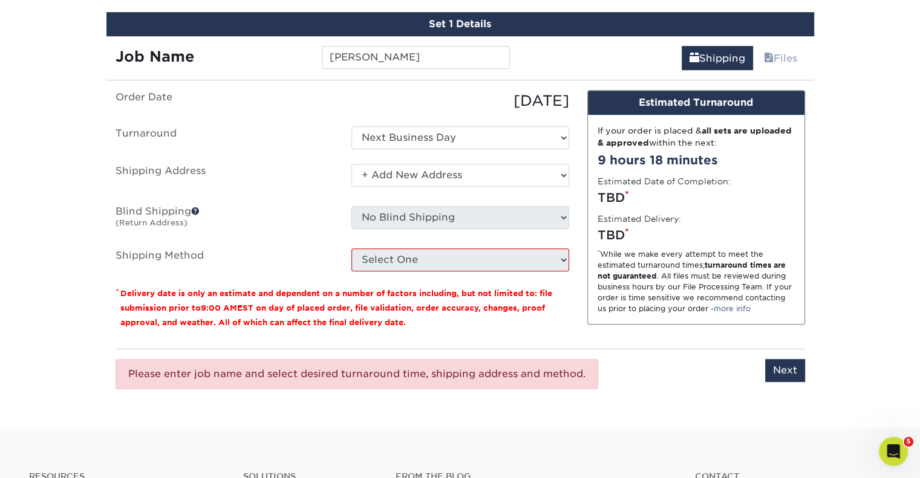
scroll to position [690, 0]
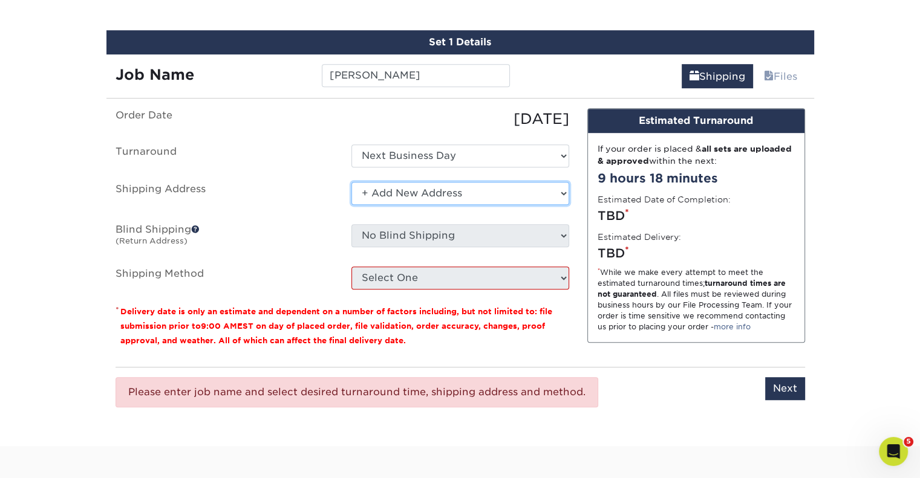
click at [438, 195] on select "Select One Alex Alvarez Home Ashley Barb Coughlin Home Betsy Bosnak Bill Santan…" at bounding box center [460, 193] width 218 height 23
drag, startPoint x: 225, startPoint y: 182, endPoint x: 155, endPoint y: 97, distance: 110.0
click at [225, 182] on label "Shipping Address" at bounding box center [224, 196] width 236 height 28
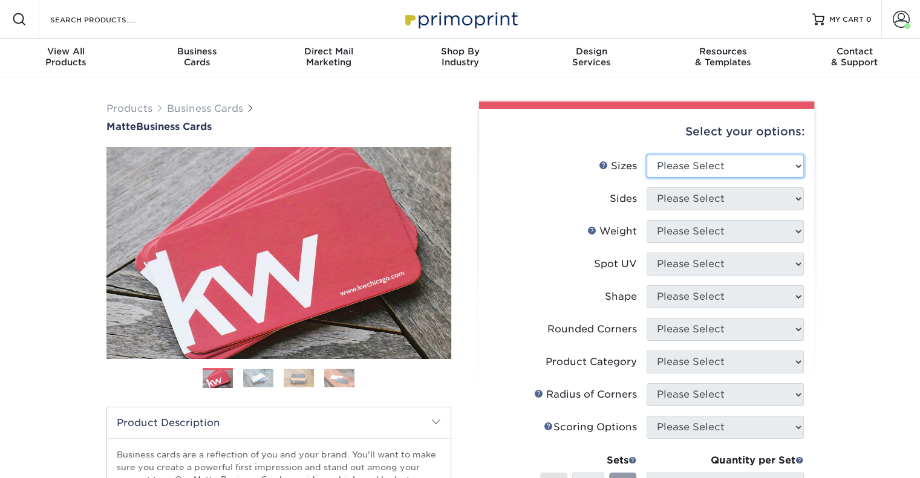
click at [766, 164] on select "Please Select 1.5" x 3.5" - Mini 1.75" x 3.5" - Mini 2" x 2" - Square 2" x 3" -…" at bounding box center [724, 166] width 157 height 23
select select "2.00x3.50"
click at [646, 155] on select "Please Select 1.5" x 3.5" - Mini 1.75" x 3.5" - Mini 2" x 2" - Square 2" x 3" -…" at bounding box center [724, 166] width 157 height 23
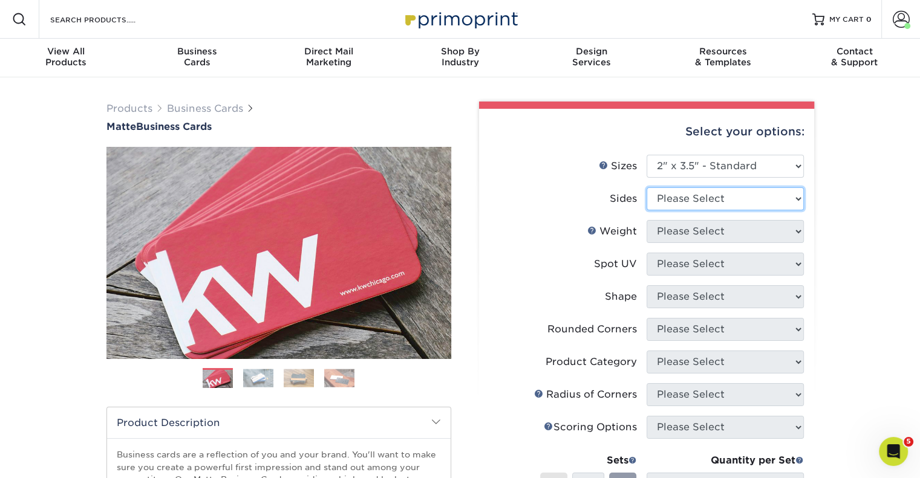
click at [706, 199] on select "Please Select Print Both Sides Print Front Only" at bounding box center [724, 198] width 157 height 23
select select "13abbda7-1d64-4f25-8bb2-c179b224825d"
click at [646, 187] on select "Please Select Print Both Sides Print Front Only" at bounding box center [724, 198] width 157 height 23
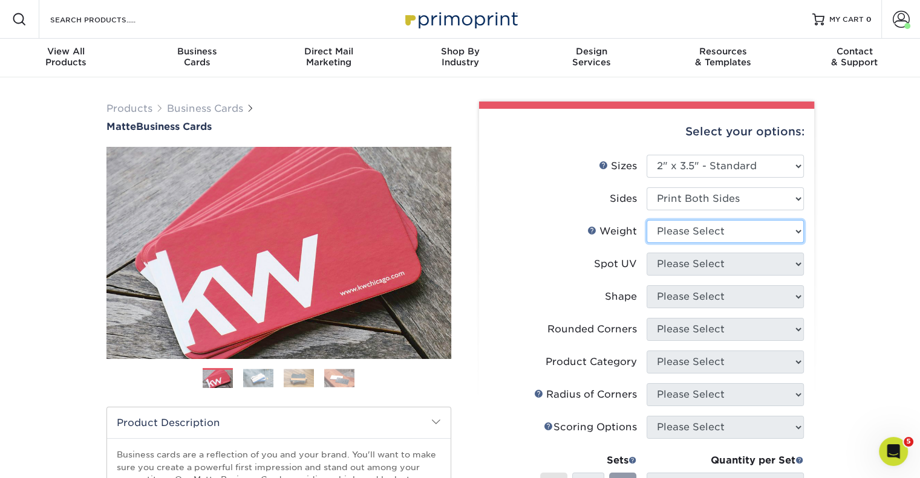
click at [688, 229] on select "Please Select 16PT 14PT" at bounding box center [724, 231] width 157 height 23
select select "16PT"
click at [646, 220] on select "Please Select 16PT 14PT" at bounding box center [724, 231] width 157 height 23
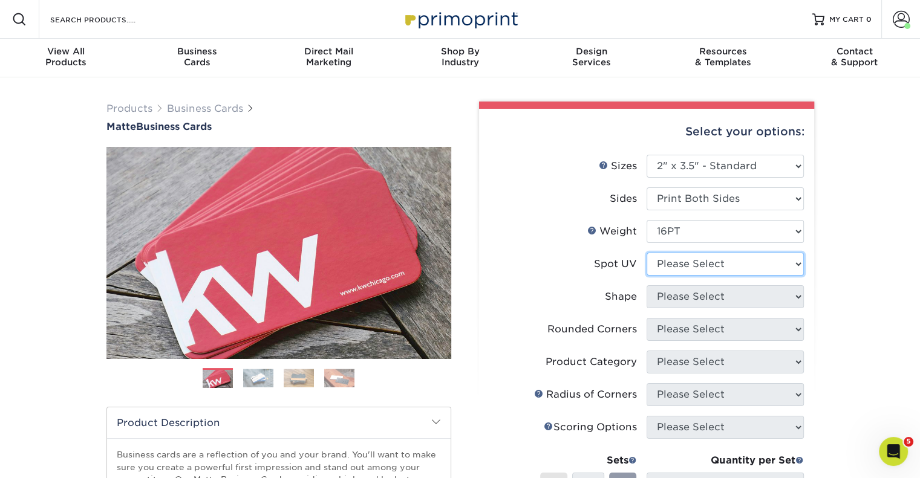
click at [677, 262] on select "Please Select No Spot UV Front and Back (Both Sides) Front Only Back Only" at bounding box center [724, 264] width 157 height 23
select select "3"
click at [646, 253] on select "Please Select No Spot UV Front and Back (Both Sides) Front Only Back Only" at bounding box center [724, 264] width 157 height 23
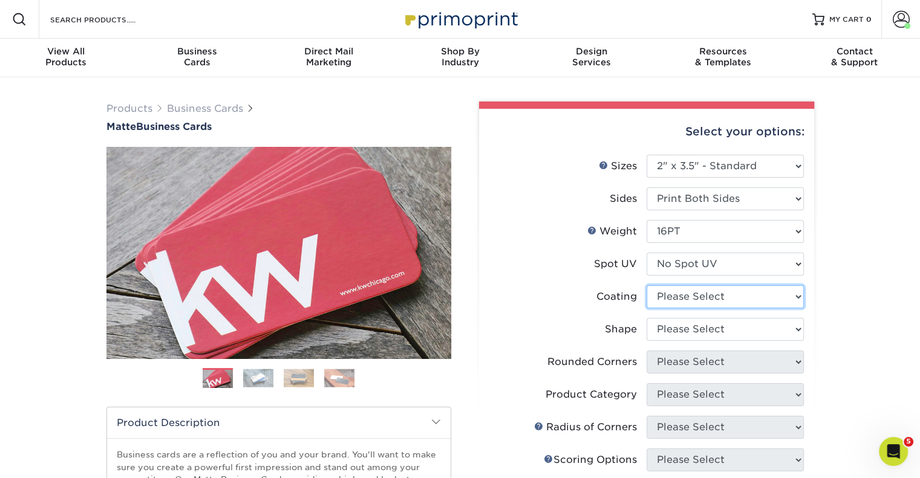
click at [686, 305] on select at bounding box center [724, 296] width 157 height 23
click at [646, 285] on select at bounding box center [724, 296] width 157 height 23
click at [692, 304] on select at bounding box center [724, 296] width 157 height 23
select select "121bb7b5-3b4d-429f-bd8d-bbf80e953313"
click at [646, 285] on select at bounding box center [724, 296] width 157 height 23
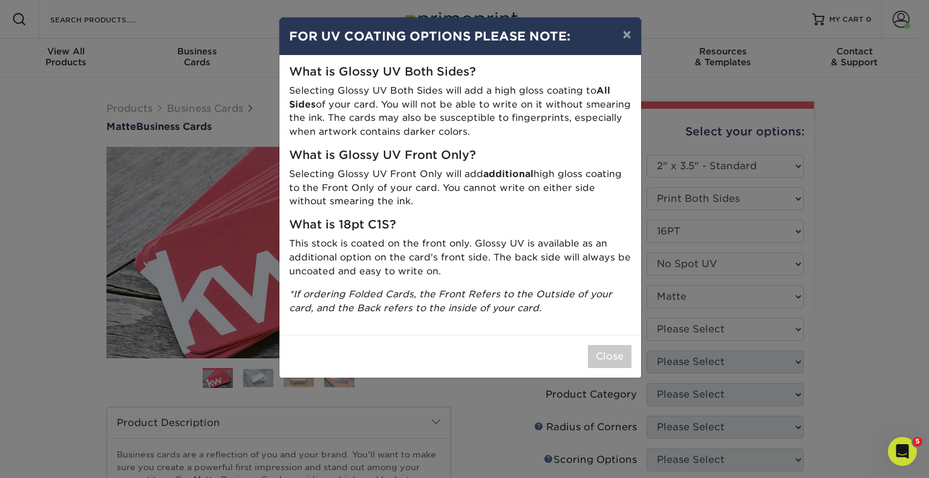
click at [679, 328] on div "× FOR UV COATING OPTIONS PLEASE NOTE: What is Glossy UV Both Sides? Selecting G…" at bounding box center [464, 239] width 929 height 478
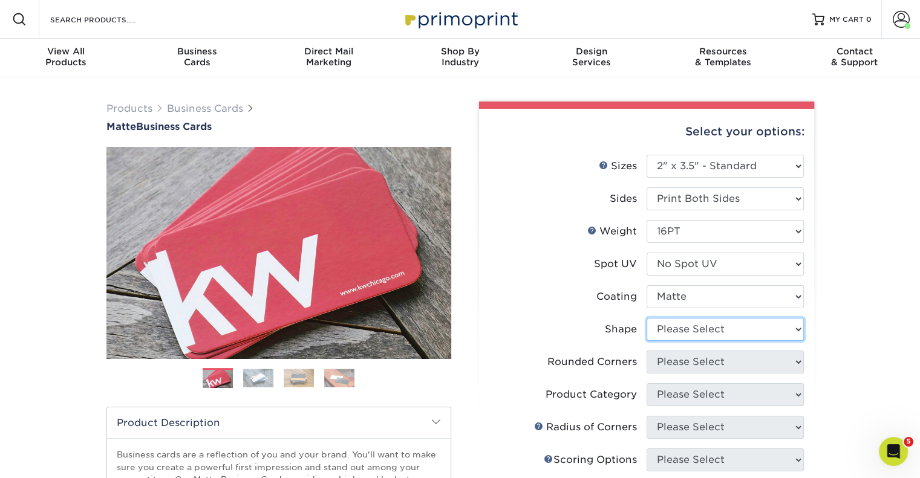
click at [674, 326] on select "Please Select Standard Oval" at bounding box center [724, 329] width 157 height 23
select select "standard"
click at [646, 318] on select "Please Select Standard Oval" at bounding box center [724, 329] width 157 height 23
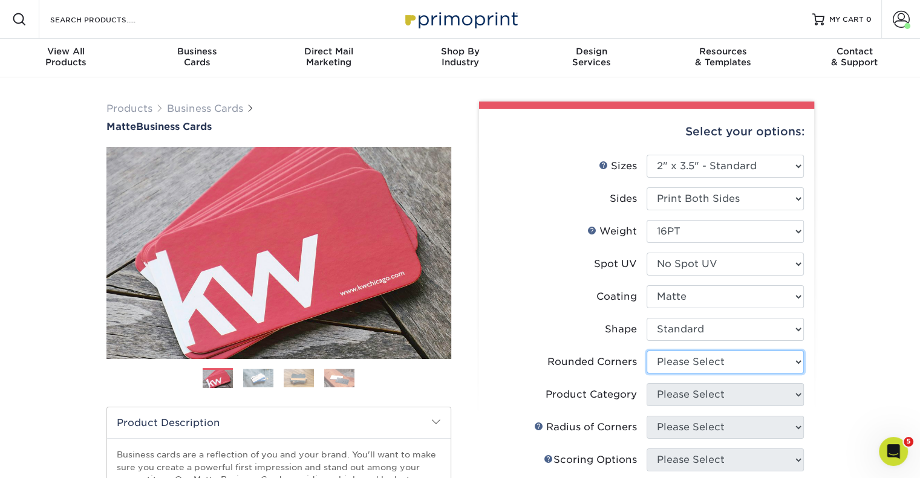
click at [674, 366] on select "Please Select Yes - Round 2 Corners Yes - Round 4 Corners No" at bounding box center [724, 362] width 157 height 23
select select "0"
click at [646, 351] on select "Please Select Yes - Round 2 Corners Yes - Round 4 Corners No" at bounding box center [724, 362] width 157 height 23
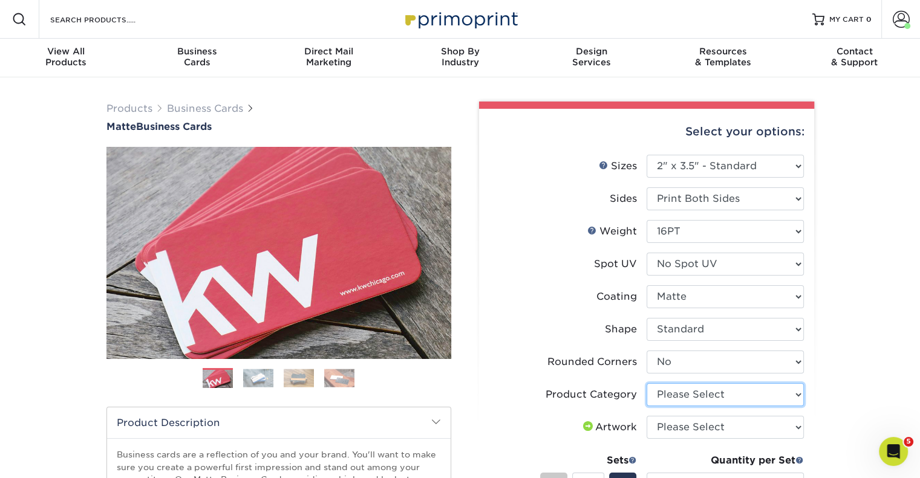
click at [686, 395] on select "Please Select Business Cards" at bounding box center [724, 394] width 157 height 23
select select "3b5148f1-0588-4f88-a218-97bcfdce65c1"
click at [646, 383] on select "Please Select Business Cards" at bounding box center [724, 394] width 157 height 23
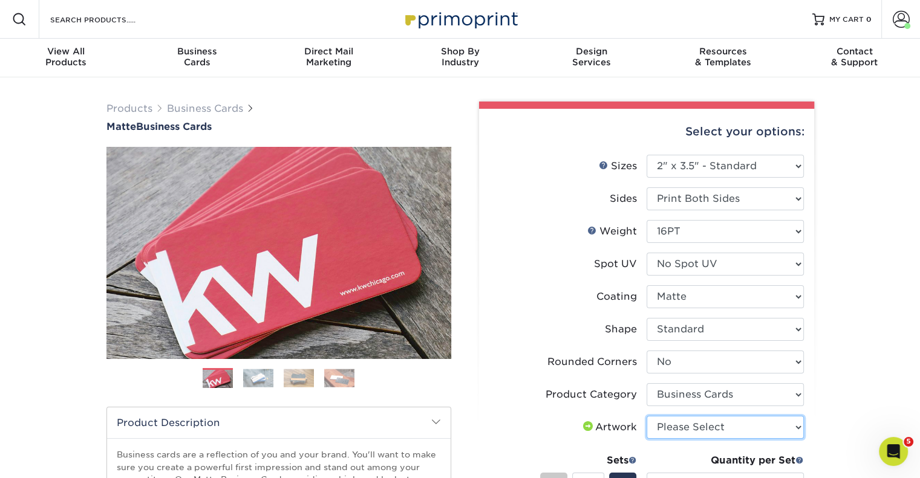
click at [686, 424] on select "Please Select I will upload files I need a design - $100" at bounding box center [724, 427] width 157 height 23
select select "upload"
click at [646, 416] on select "Please Select I will upload files I need a design - $100" at bounding box center [724, 427] width 157 height 23
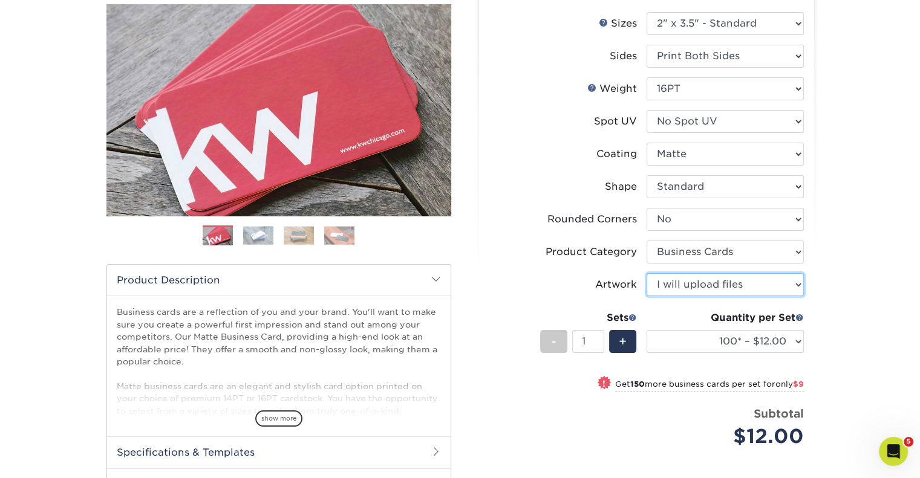
scroll to position [181, 0]
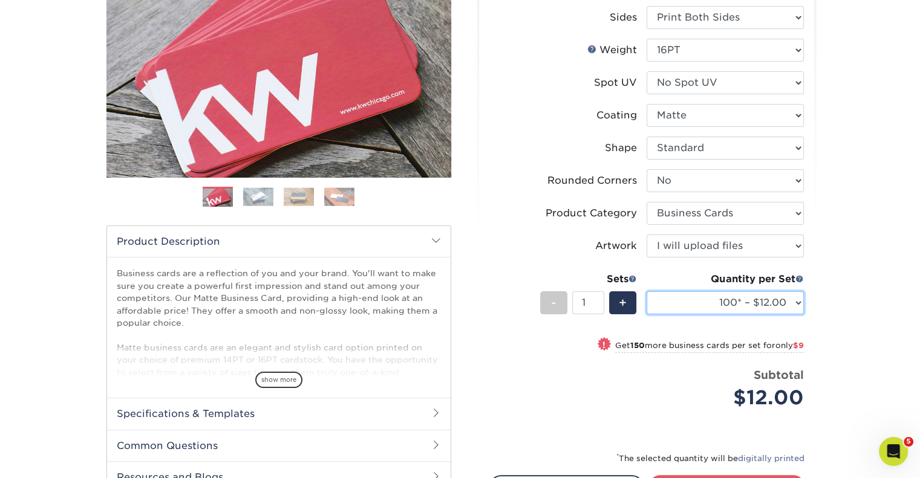
click at [747, 308] on select "100* – $12.00 250* – $21.00 500 – $42.00 1000 – $53.00 2500 – $95.00 5000 – $18…" at bounding box center [724, 302] width 157 height 23
select select "250* – $21.00"
click at [646, 291] on select "100* – $12.00 250* – $21.00 500 – $42.00 1000 – $53.00 2500 – $95.00 5000 – $18…" at bounding box center [724, 302] width 157 height 23
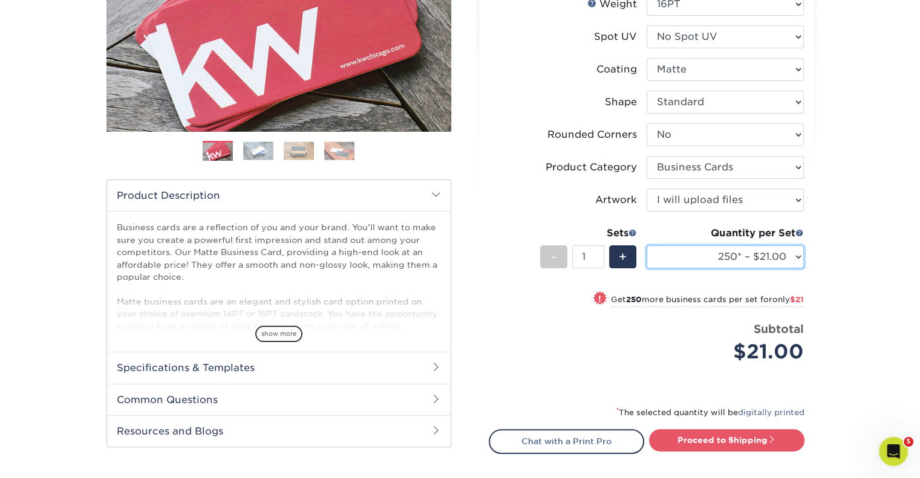
scroll to position [302, 0]
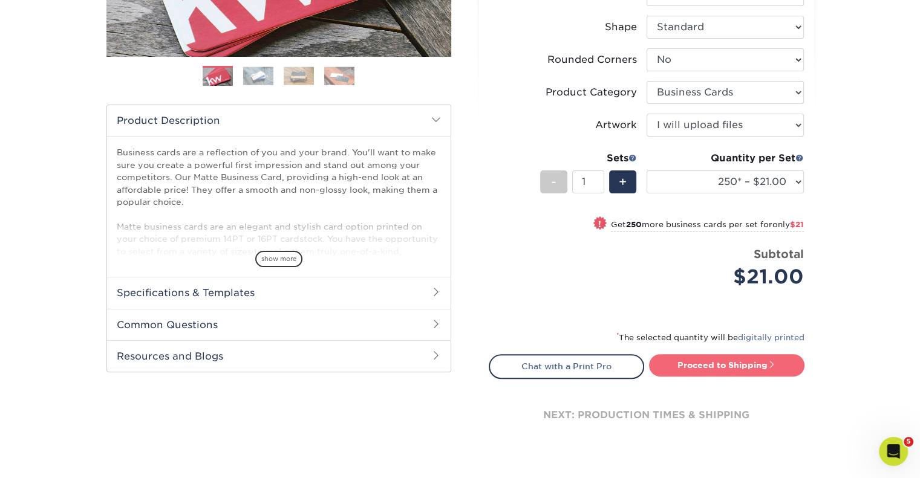
click at [729, 359] on link "Proceed to Shipping" at bounding box center [726, 365] width 155 height 22
type input "Set 1"
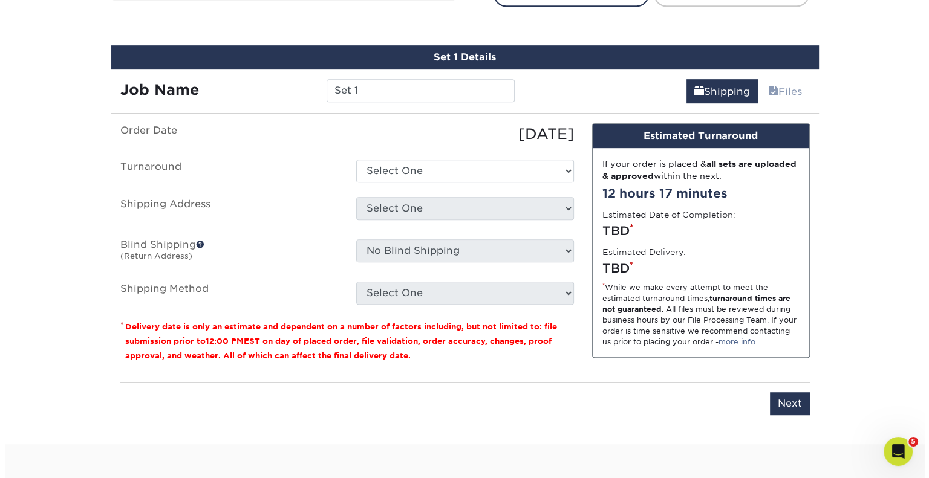
scroll to position [689, 0]
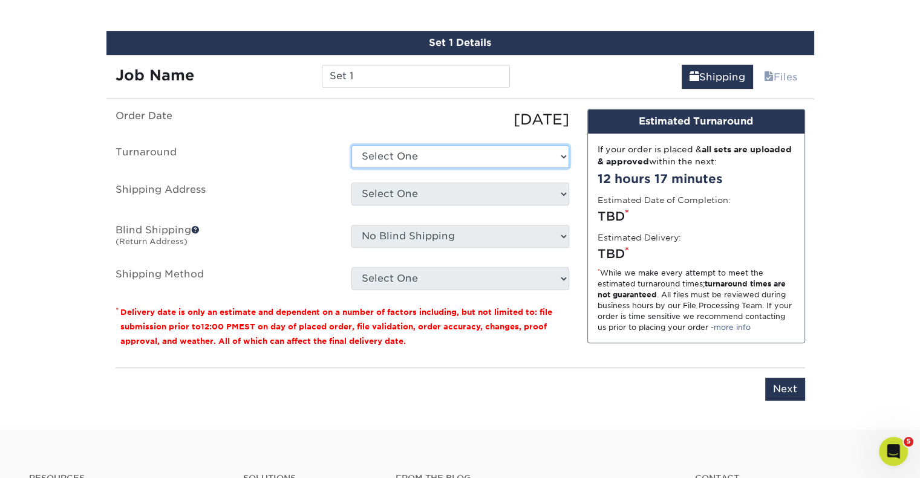
click at [428, 155] on select "Select One 2-4 Business Days 2 Day Next Business Day" at bounding box center [460, 156] width 218 height 23
select select "9fe09f74-13a8-4433-b0c6-7e0e9829344b"
click at [351, 145] on select "Select One 2-4 Business Days 2 Day Next Business Day" at bounding box center [460, 156] width 218 height 23
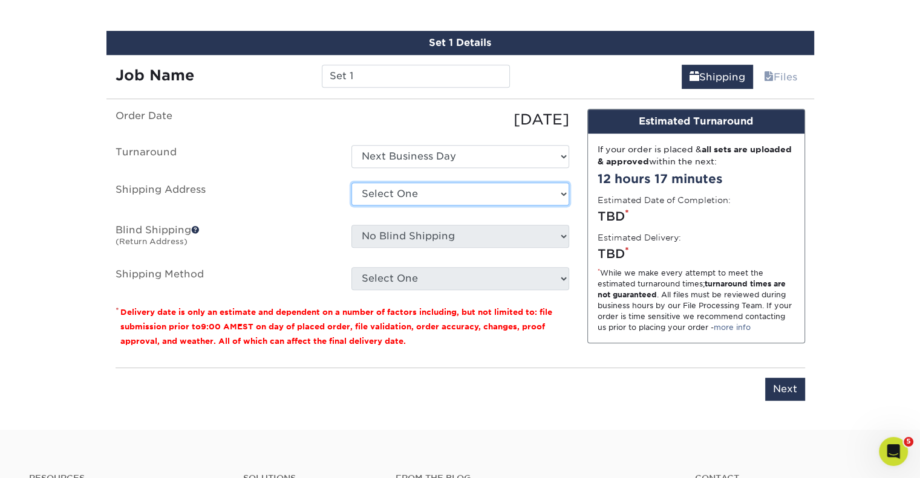
click at [420, 197] on select "Select One Alex Alvarez Home Ashley Barb Coughlin Home Betsy Bosnak Bill Santan…" at bounding box center [460, 194] width 218 height 23
select select "newaddress"
click at [351, 183] on select "Select One Alex Alvarez Home Ashley Barb Coughlin Home Betsy Bosnak Bill Santan…" at bounding box center [460, 194] width 218 height 23
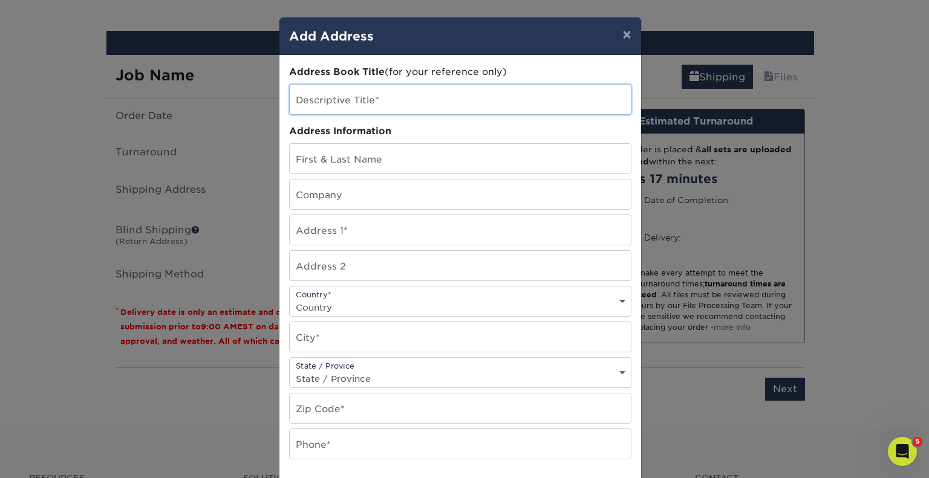
drag, startPoint x: 404, startPoint y: 103, endPoint x: 450, endPoint y: 81, distance: 51.1
click at [404, 103] on input "text" at bounding box center [460, 100] width 341 height 30
type input "Alex Drazin"
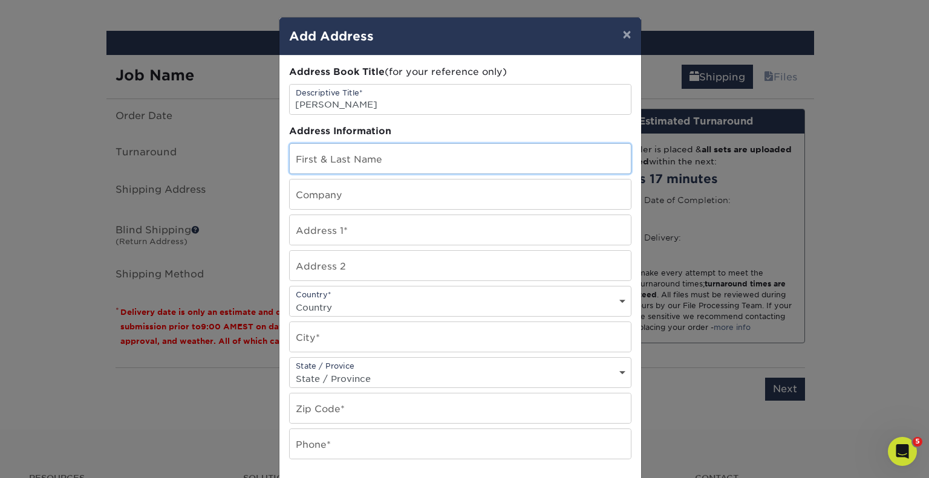
click at [392, 160] on input "text" at bounding box center [460, 159] width 341 height 30
type input "Guest: Ashley Van Zile"
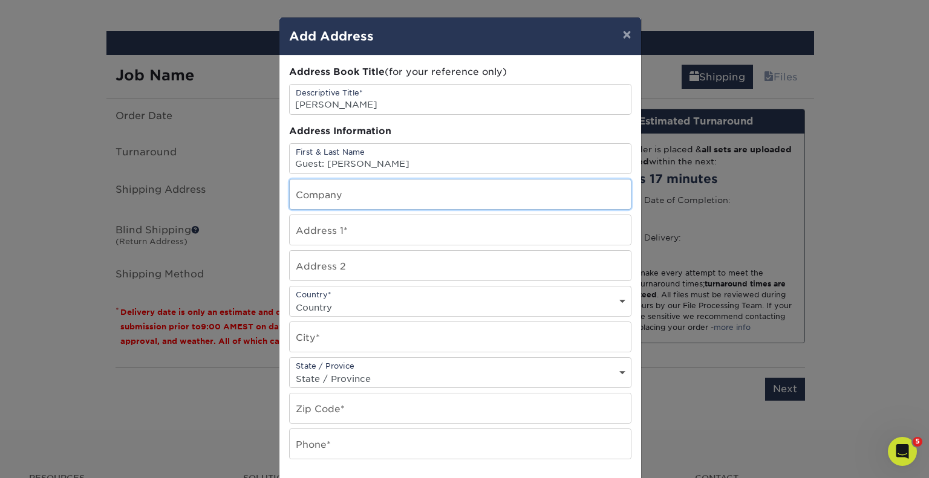
click at [365, 198] on input "text" at bounding box center [460, 195] width 341 height 30
type input "Boston Marriott Long Wharf"
click at [327, 223] on input "text" at bounding box center [460, 230] width 341 height 30
paste input "296 State St, Boston, MA 02109"
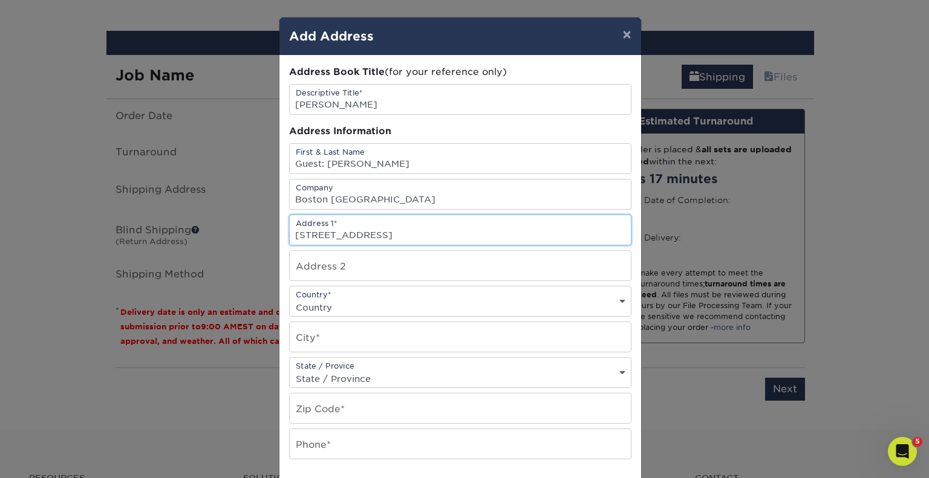
drag, startPoint x: 452, startPoint y: 235, endPoint x: 357, endPoint y: 236, distance: 94.9
click at [357, 236] on input "296 State St, Boston, MA 02109" at bounding box center [460, 230] width 341 height 30
type input "296 State St, Boston, MA 02109"
click at [363, 300] on select "Country United States Canada ----------------------------- Afghanistan Albania …" at bounding box center [460, 308] width 341 height 18
select select "US"
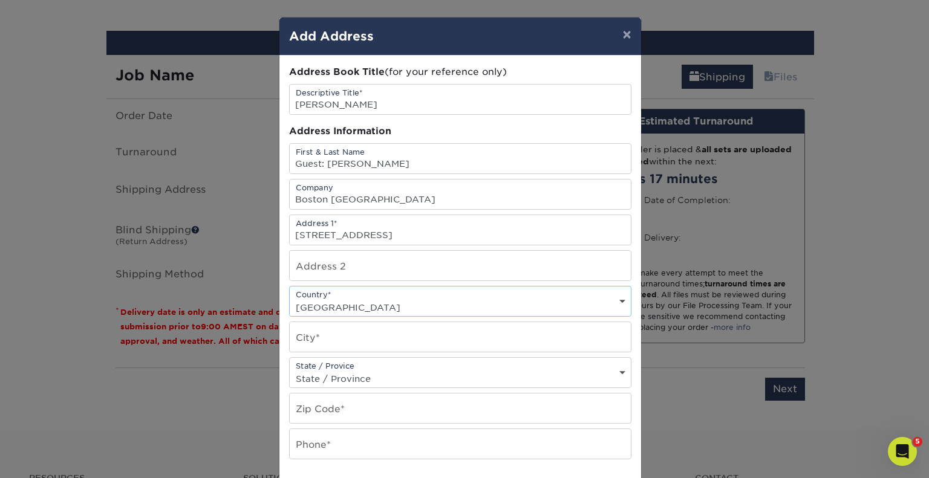
click at [290, 299] on select "Country United States Canada ----------------------------- Afghanistan Albania …" at bounding box center [460, 308] width 341 height 18
click at [319, 336] on input "text" at bounding box center [460, 337] width 341 height 30
type input "Boston"
click at [311, 364] on div "State / Provice State / Province Alabama Alaska Arizona Arkansas California Col…" at bounding box center [460, 372] width 342 height 31
click at [305, 376] on select "State / Province Alabama Alaska Arizona Arkansas California Colorado Connecticu…" at bounding box center [460, 379] width 341 height 18
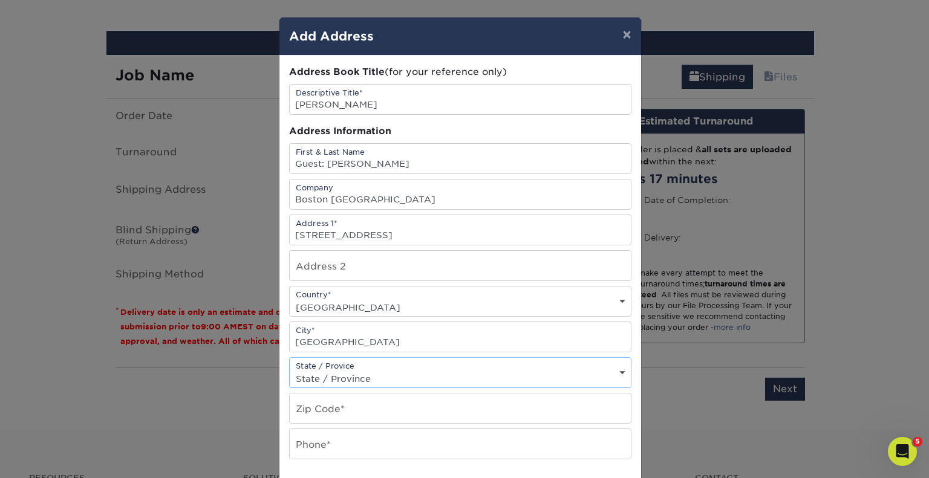
select select "MA"
click at [290, 370] on select "State / Province Alabama Alaska Arizona Arkansas California Colorado Connecticu…" at bounding box center [460, 379] width 341 height 18
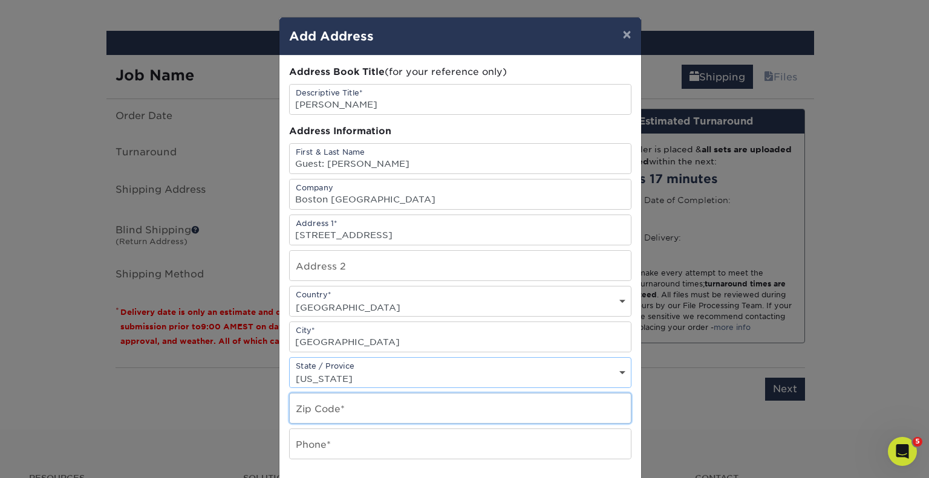
click at [323, 401] on input "text" at bounding box center [460, 409] width 341 height 30
paste input "Boston, MA 02109"
drag, startPoint x: 347, startPoint y: 406, endPoint x: 283, endPoint y: 409, distance: 64.2
click at [283, 409] on div "Address Book Title (for your reference only) Descriptive Title* Alex Drazin Add…" at bounding box center [460, 326] width 362 height 541
type input "02109"
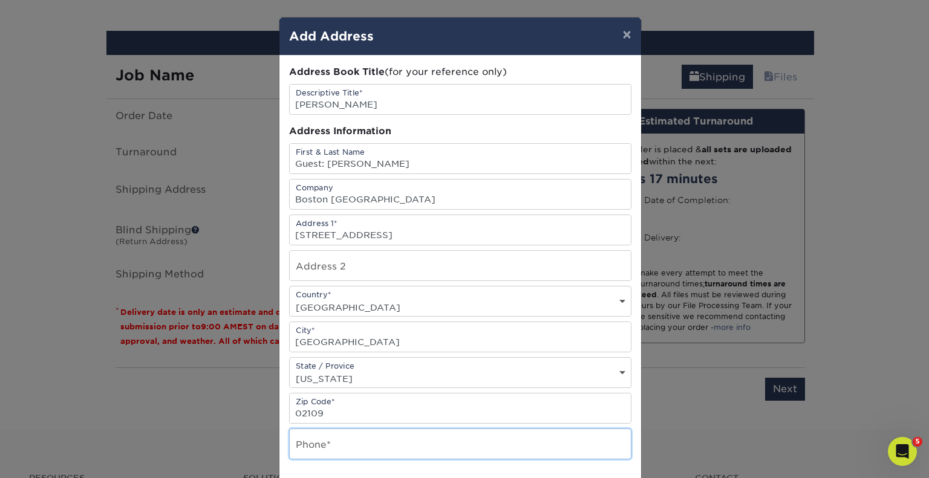
click at [311, 437] on input "text" at bounding box center [460, 444] width 341 height 30
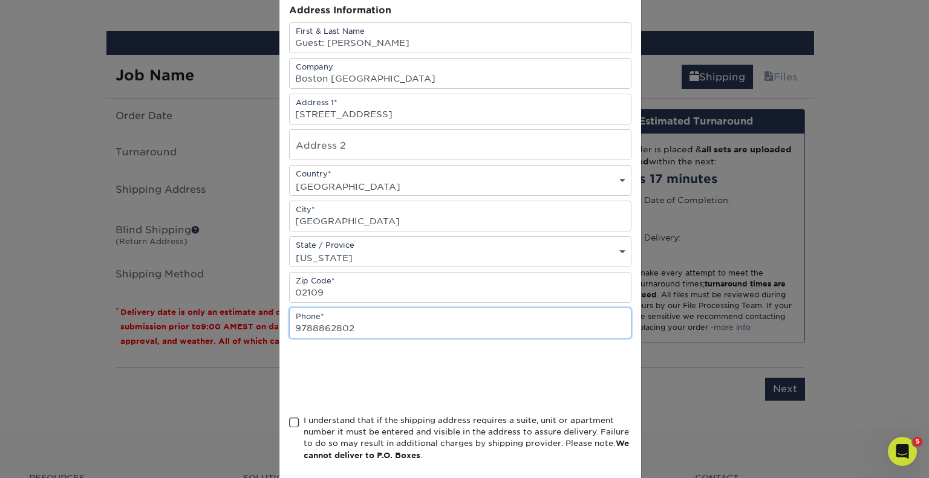
type input "9788862802"
click at [290, 419] on span at bounding box center [294, 422] width 10 height 11
click at [0, 0] on input "I understand that if the shipping address requires a suite, unit or apartment n…" at bounding box center [0, 0] width 0 height 0
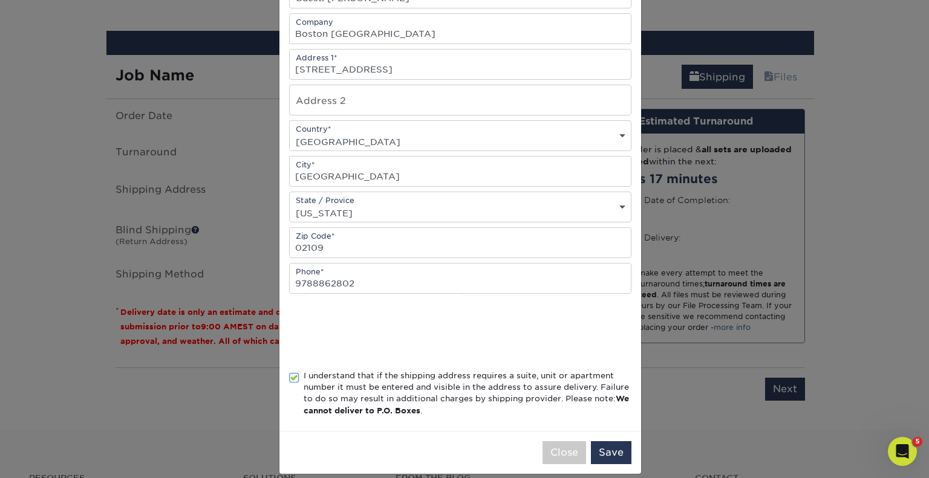
scroll to position [175, 0]
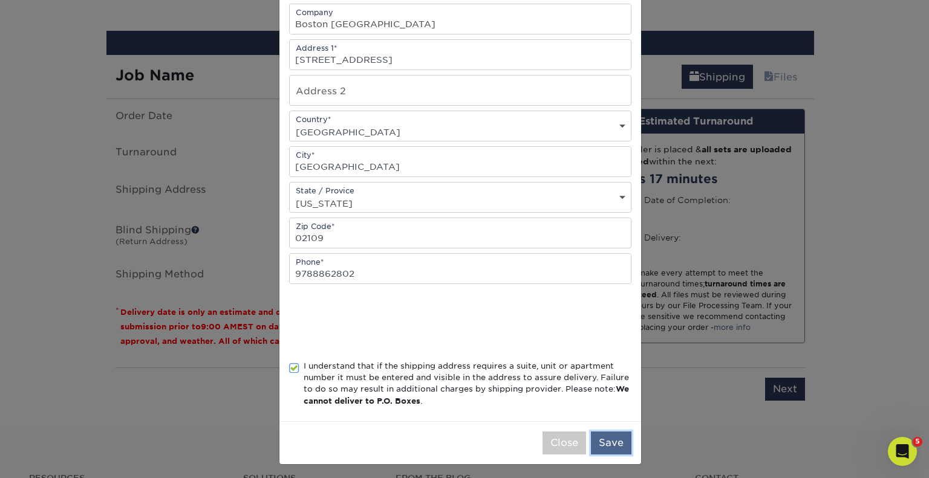
click at [604, 436] on button "Save" at bounding box center [611, 443] width 41 height 23
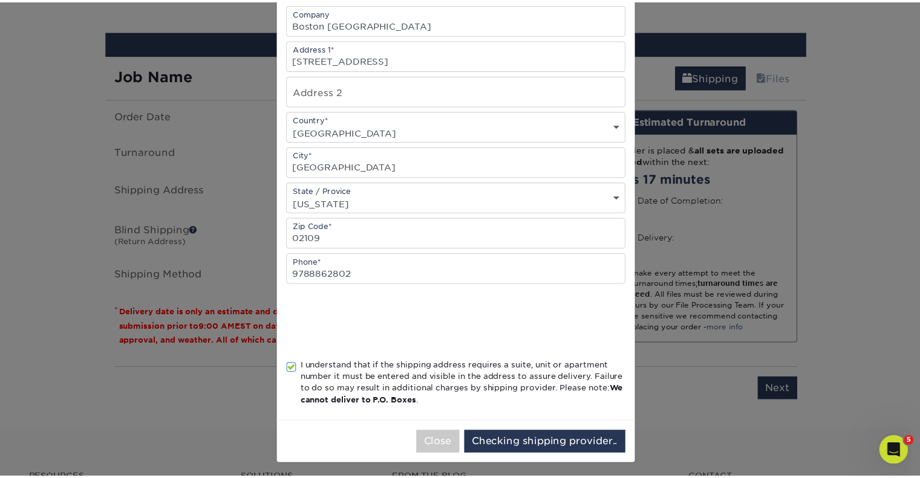
scroll to position [0, 0]
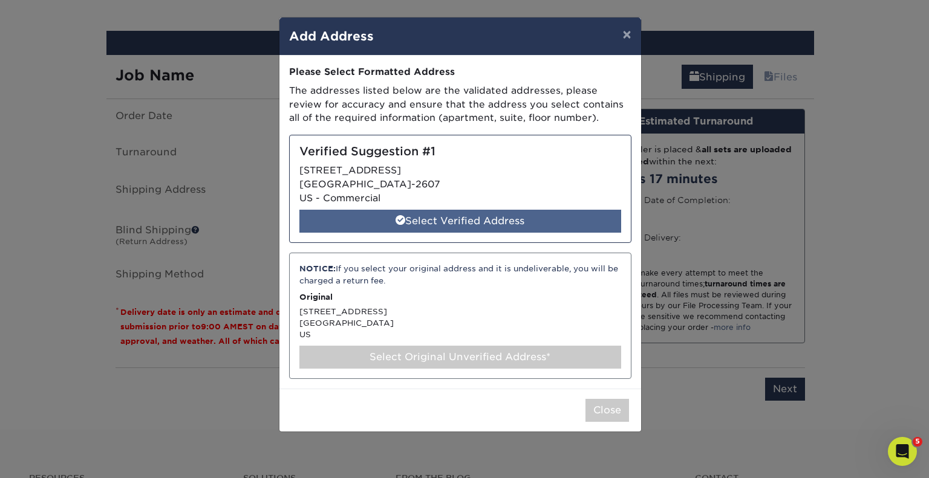
click at [481, 221] on div "Select Verified Address" at bounding box center [460, 221] width 322 height 23
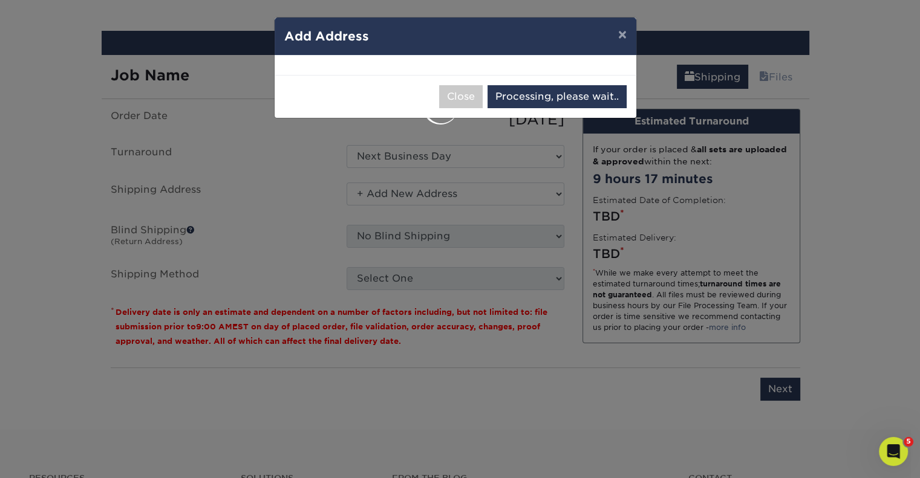
select select "286061"
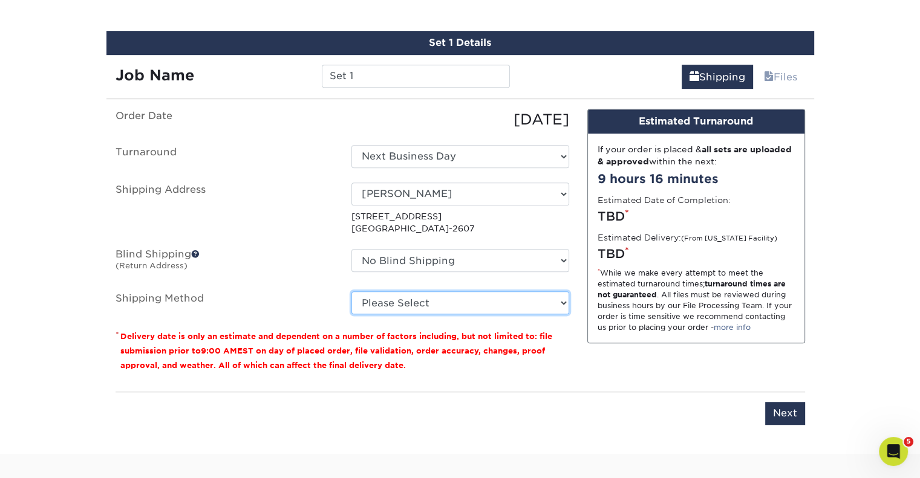
click at [507, 303] on select "Please Select Ground Shipping (+$7.84) 3 Day Shipping Service (+$18.69) 2 Day A…" at bounding box center [460, 302] width 218 height 23
select select "03"
click at [351, 291] on select "Please Select Ground Shipping (+$7.84) 3 Day Shipping Service (+$18.69) 2 Day A…" at bounding box center [460, 302] width 218 height 23
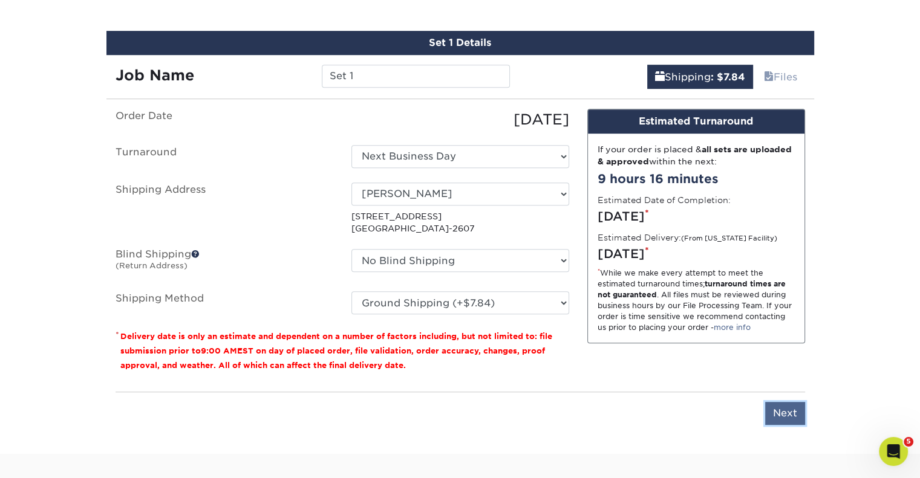
click at [790, 413] on input "Next" at bounding box center [785, 413] width 40 height 23
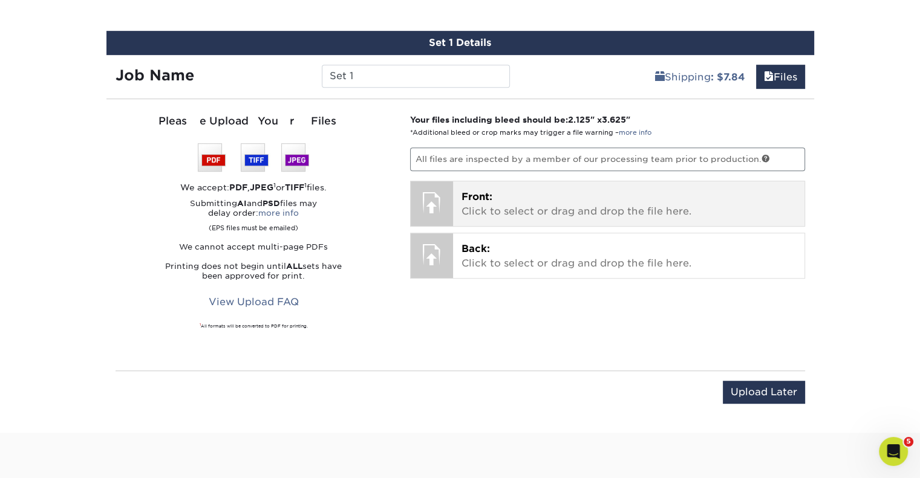
click at [441, 197] on div at bounding box center [432, 202] width 42 height 42
click at [627, 200] on p "Front: Click to select or drag and drop the file here." at bounding box center [628, 204] width 334 height 29
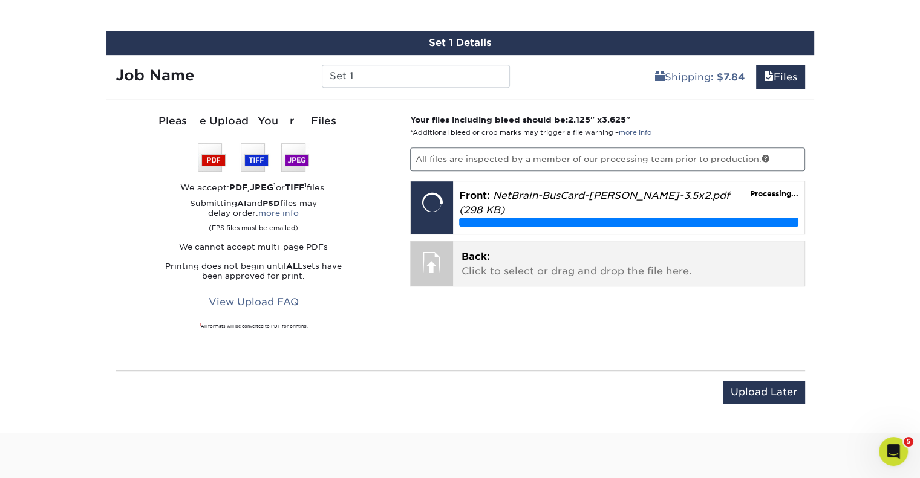
click at [507, 250] on p "Back: Click to select or drag and drop the file here." at bounding box center [628, 264] width 334 height 29
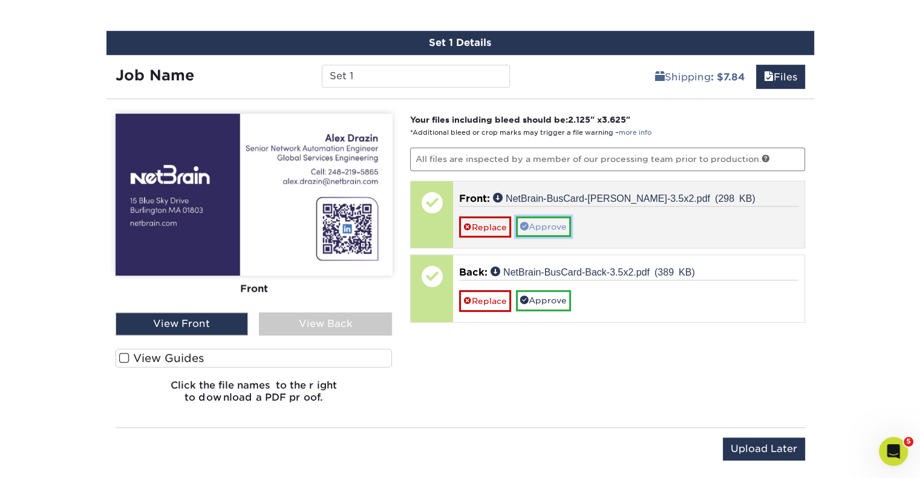
click at [535, 229] on link "Approve" at bounding box center [543, 227] width 55 height 21
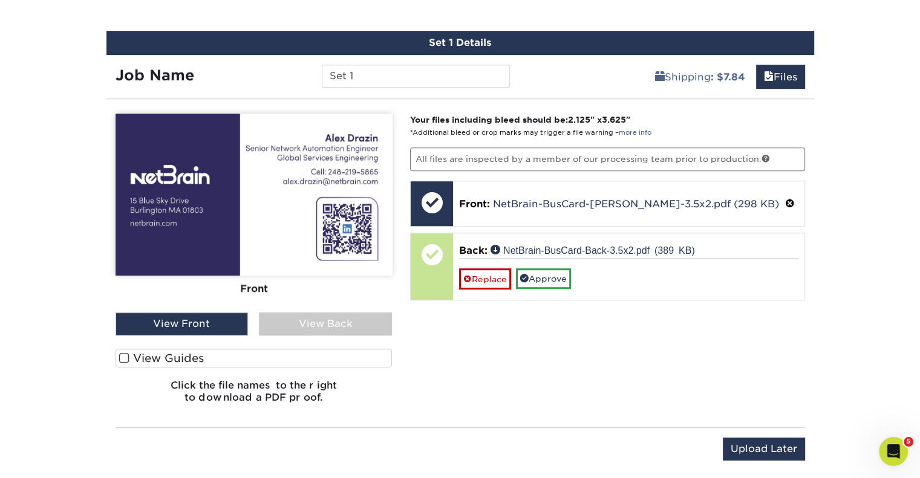
click at [310, 331] on div "View Back" at bounding box center [325, 324] width 133 height 23
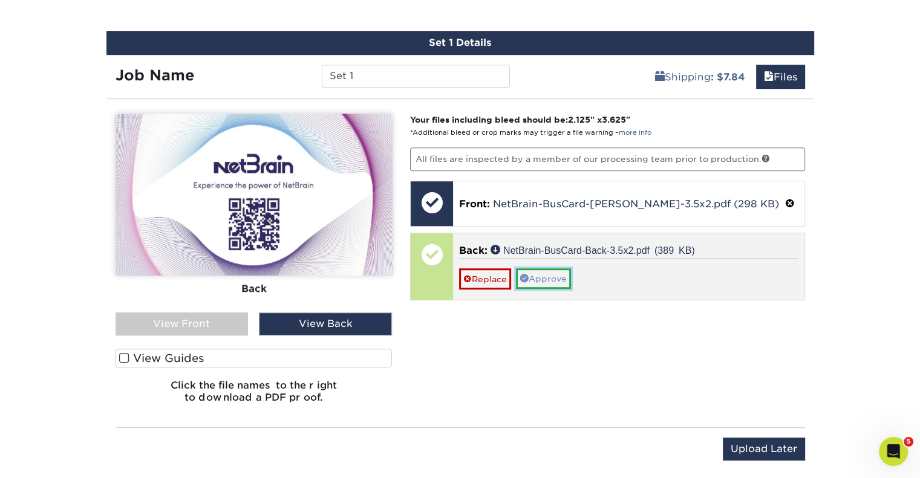
click at [527, 270] on link "Approve" at bounding box center [543, 279] width 55 height 21
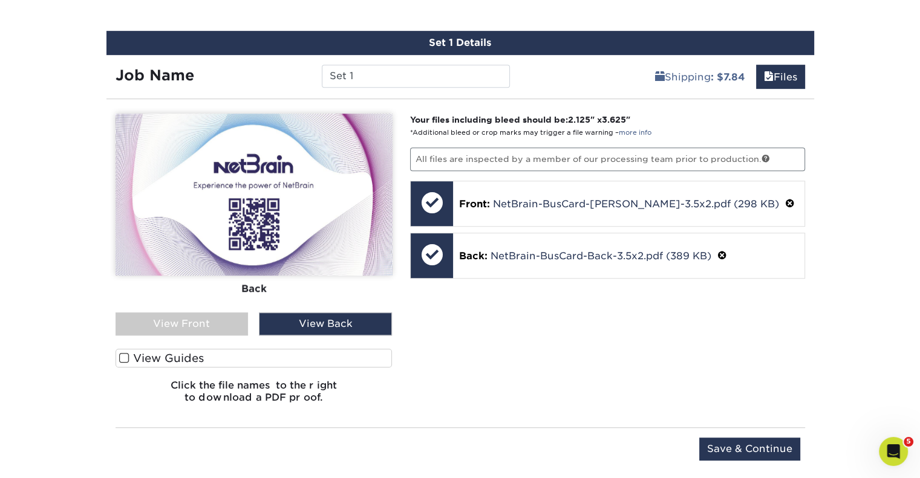
click at [747, 463] on div "Upload Later Save & Continue Continue" at bounding box center [460, 456] width 689 height 37
click at [746, 449] on input "Save & Continue" at bounding box center [749, 449] width 101 height 23
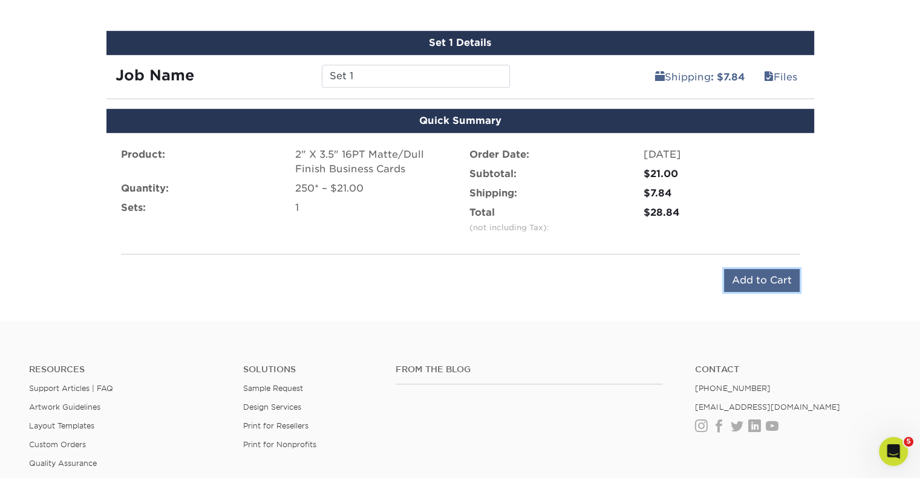
click at [752, 286] on input "Add to Cart" at bounding box center [762, 280] width 76 height 23
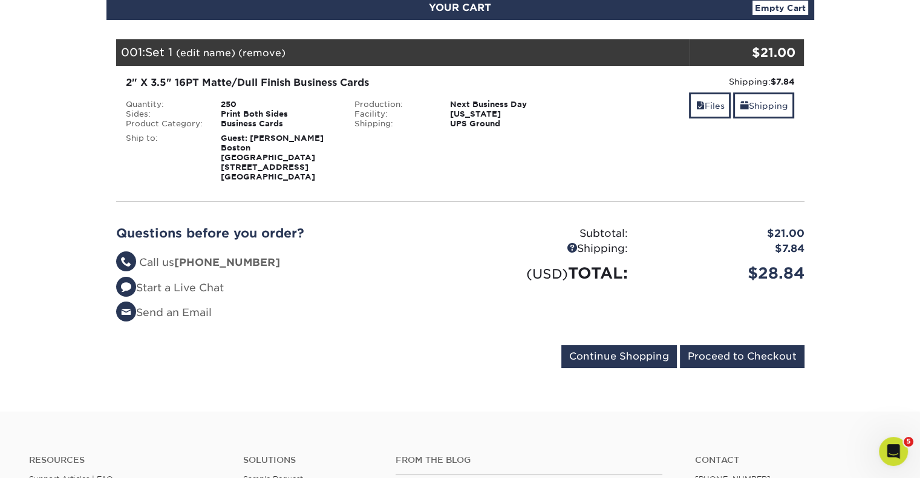
scroll to position [181, 0]
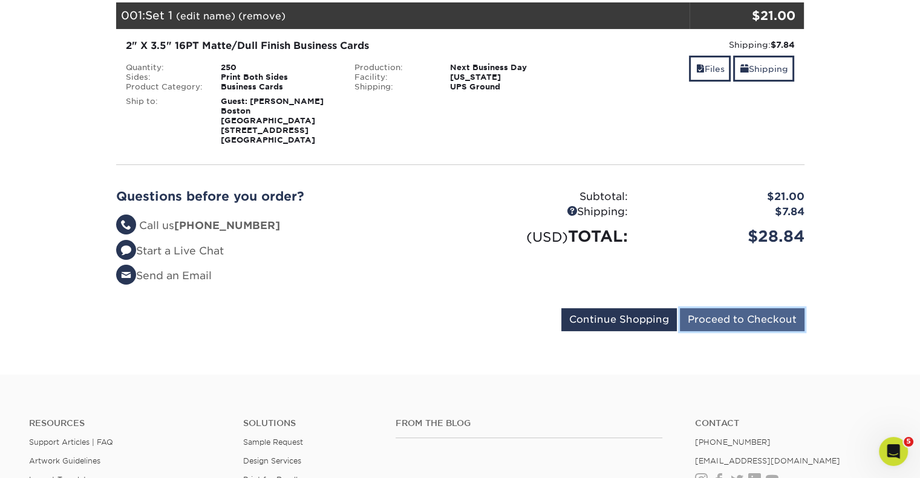
click at [761, 316] on input "Proceed to Checkout" at bounding box center [742, 319] width 125 height 23
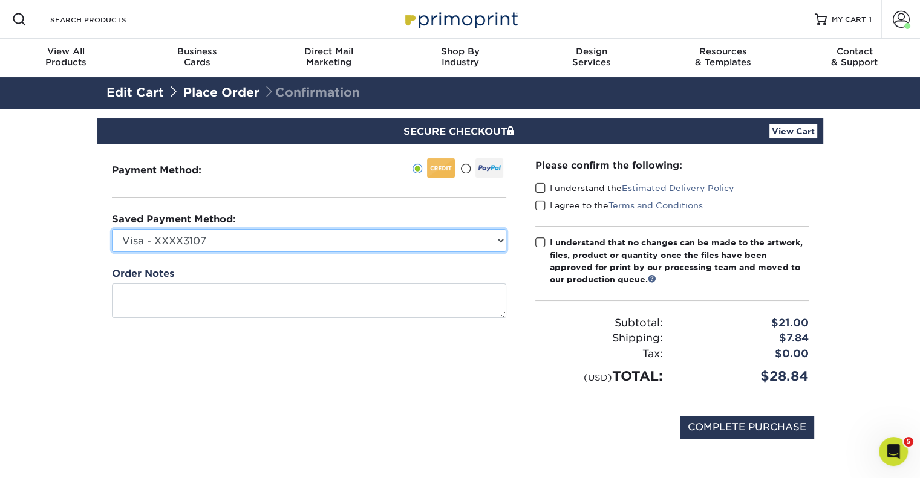
click at [486, 247] on select "Visa - XXXX3107 Visa - XXXX9664 Visa - XXXX5212 Visa - XXXX4823 New Credit Card" at bounding box center [309, 240] width 394 height 23
select select "69627"
click at [112, 229] on select "Visa - XXXX3107 Visa - XXXX9664 Visa - XXXX5212 Visa - XXXX4823 New Credit Card" at bounding box center [309, 240] width 394 height 23
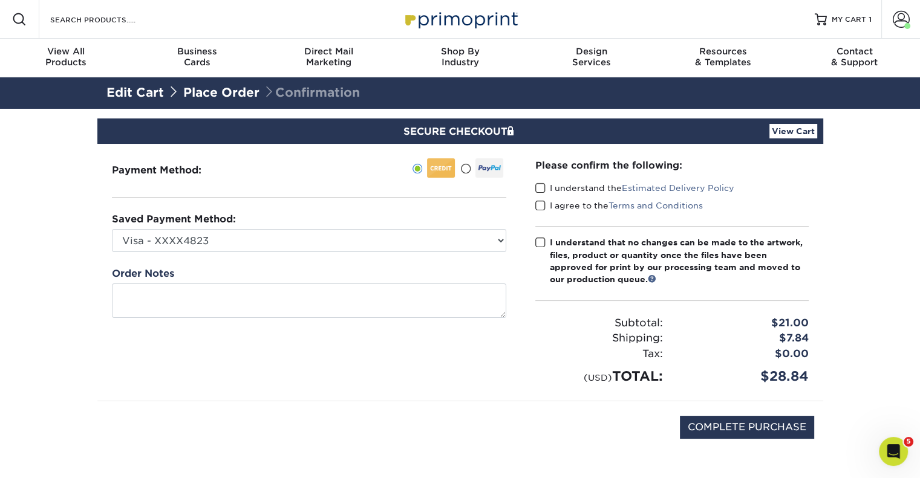
click at [557, 189] on label "I understand the Estimated Delivery Policy" at bounding box center [634, 188] width 199 height 12
click at [0, 0] on input "I understand the Estimated Delivery Policy" at bounding box center [0, 0] width 0 height 0
click at [553, 204] on label "I agree to the Terms and Conditions" at bounding box center [619, 206] width 168 height 12
click at [0, 0] on input "I agree to the Terms and Conditions" at bounding box center [0, 0] width 0 height 0
click at [555, 242] on div "I understand that no changes can be made to the artwork, files, product or quan…" at bounding box center [679, 261] width 259 height 50
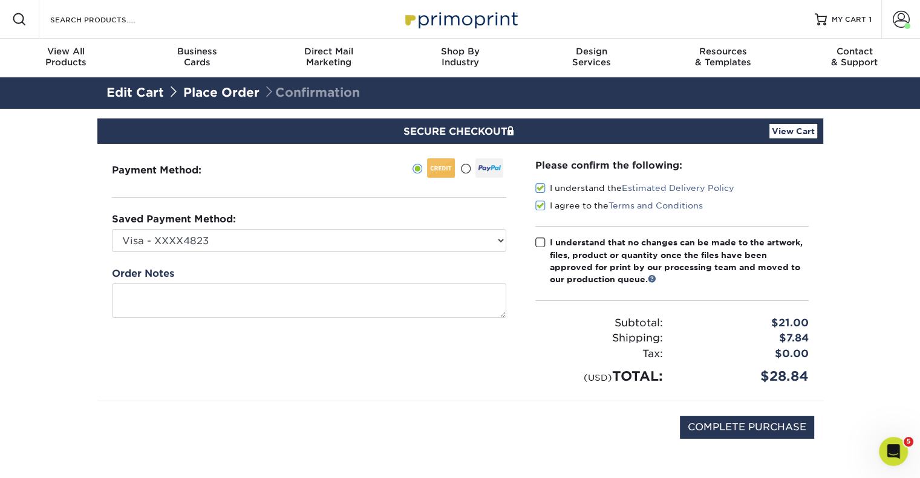
click at [0, 0] on input "I understand that no changes can be made to the artwork, files, product or quan…" at bounding box center [0, 0] width 0 height 0
click at [760, 426] on input "COMPLETE PURCHASE" at bounding box center [747, 427] width 134 height 23
type input "PROCESSING, PLEASE WAIT..."
